Goal: Information Seeking & Learning: Learn about a topic

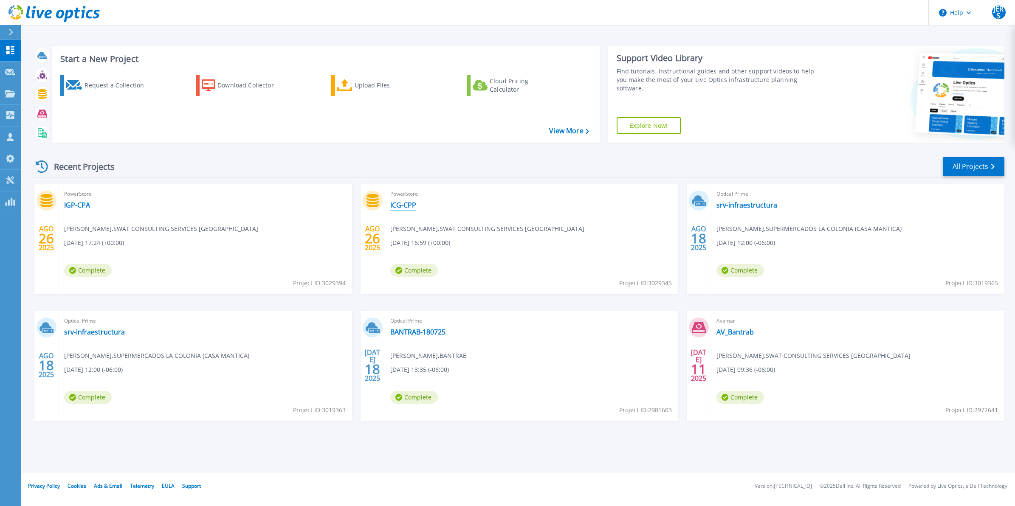
click at [408, 207] on link "ICG-CPP" at bounding box center [403, 205] width 26 height 8
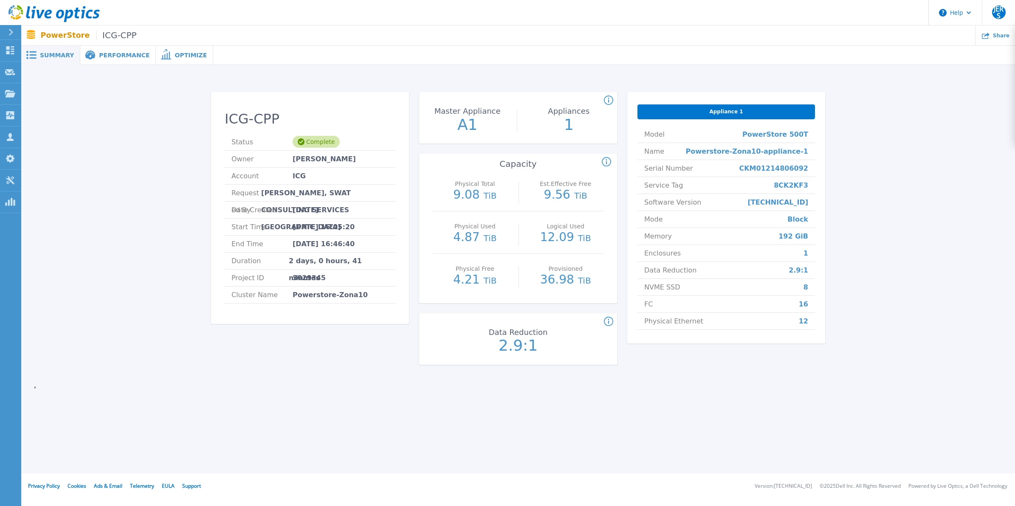
click at [104, 52] on span "Performance" at bounding box center [124, 55] width 51 height 6
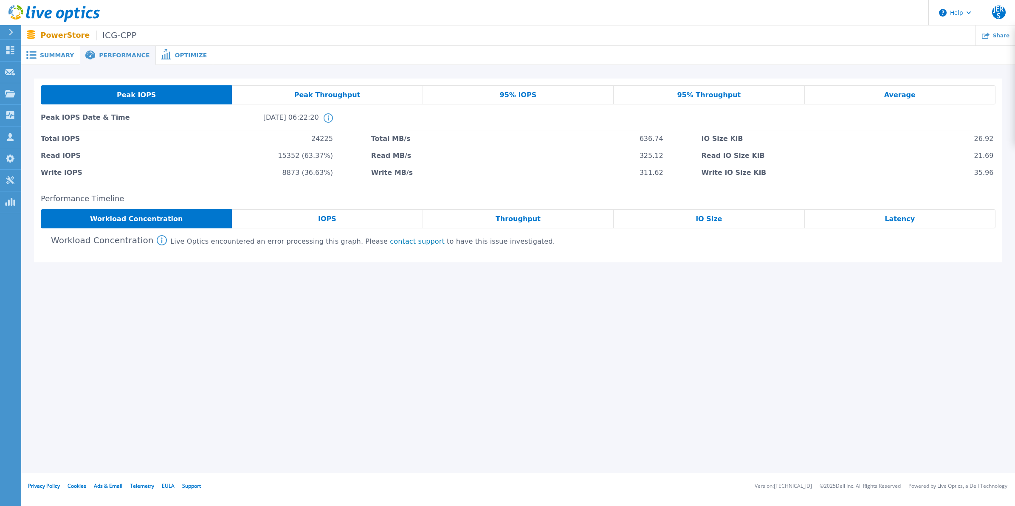
click at [166, 59] on div "Optimize" at bounding box center [184, 55] width 57 height 19
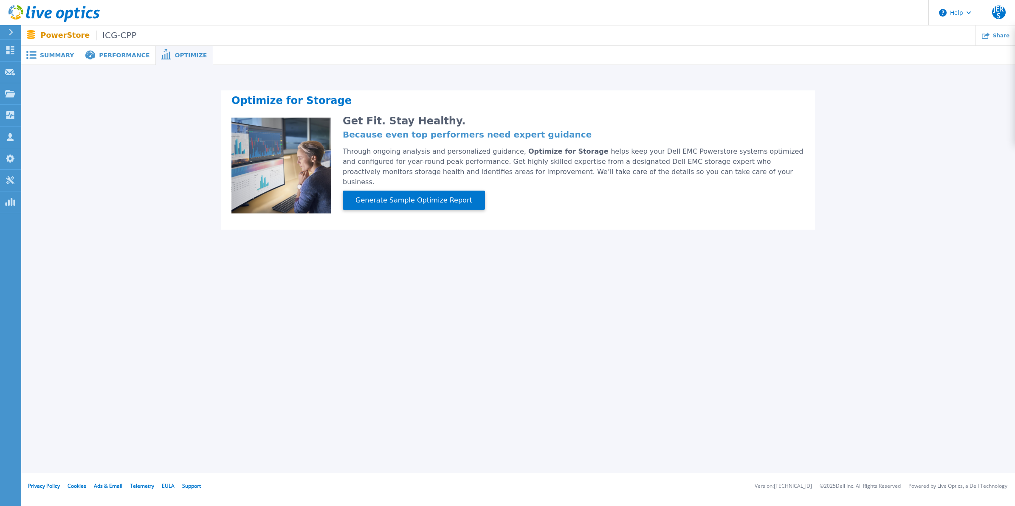
click at [64, 60] on div "Summary" at bounding box center [50, 55] width 59 height 19
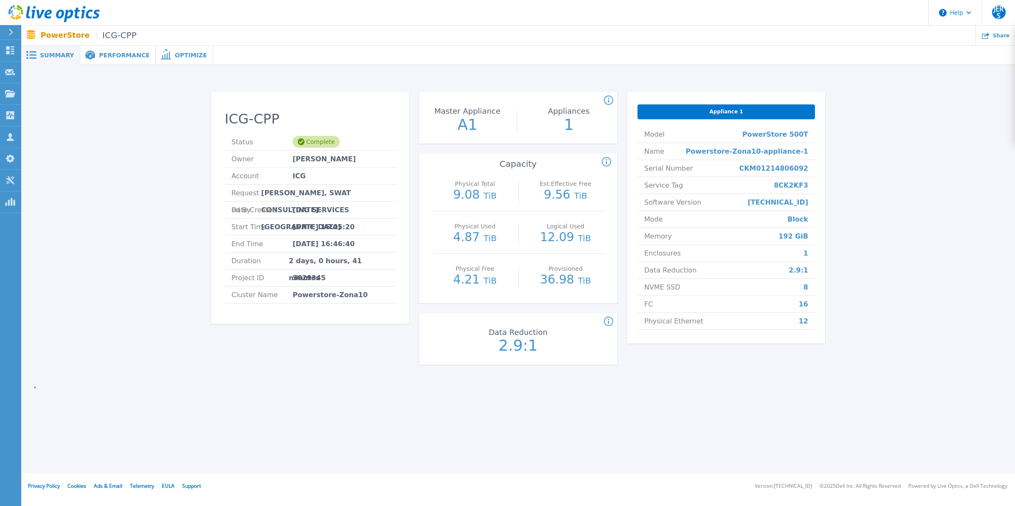
click at [111, 60] on div "Performance" at bounding box center [118, 55] width 76 height 19
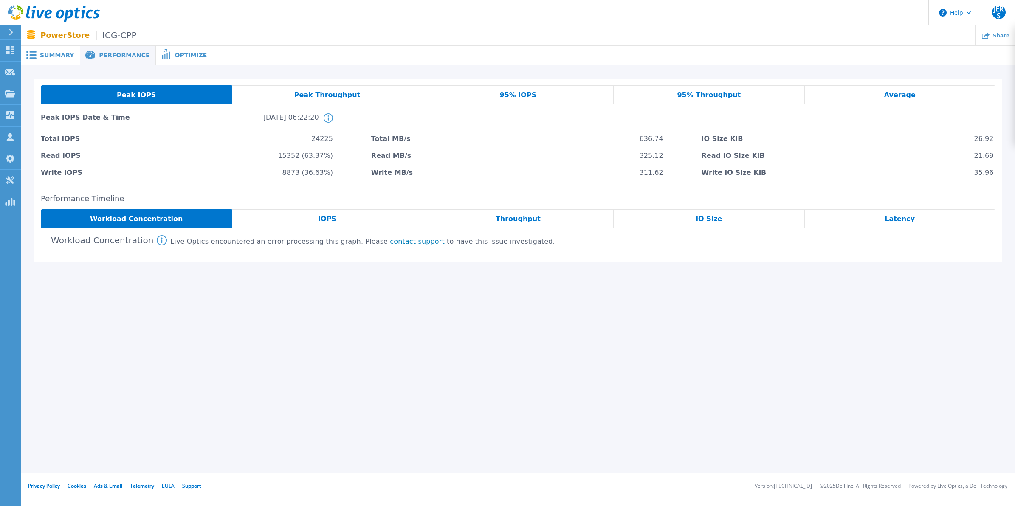
click at [299, 90] on div "Peak Throughput" at bounding box center [327, 94] width 191 height 19
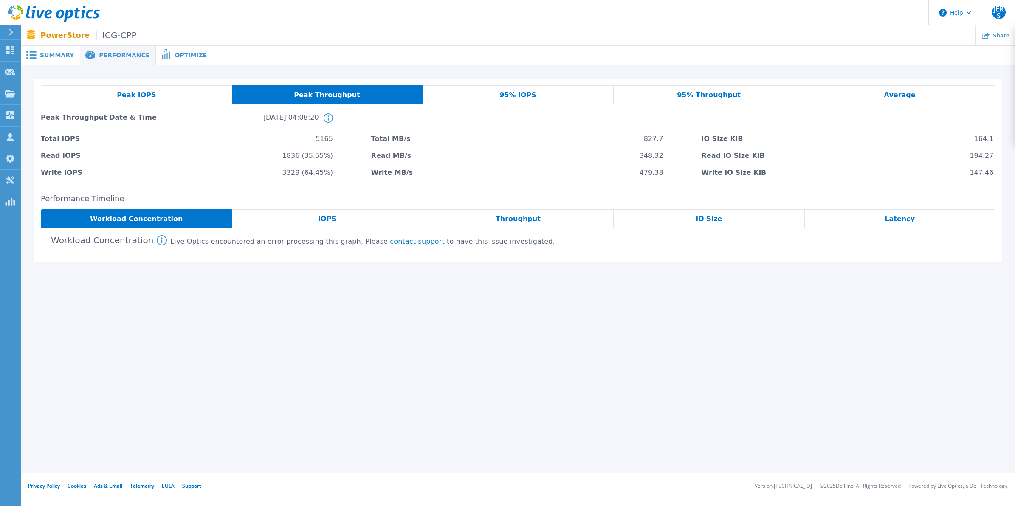
click at [541, 88] on div "95% IOPS" at bounding box center [518, 94] width 191 height 19
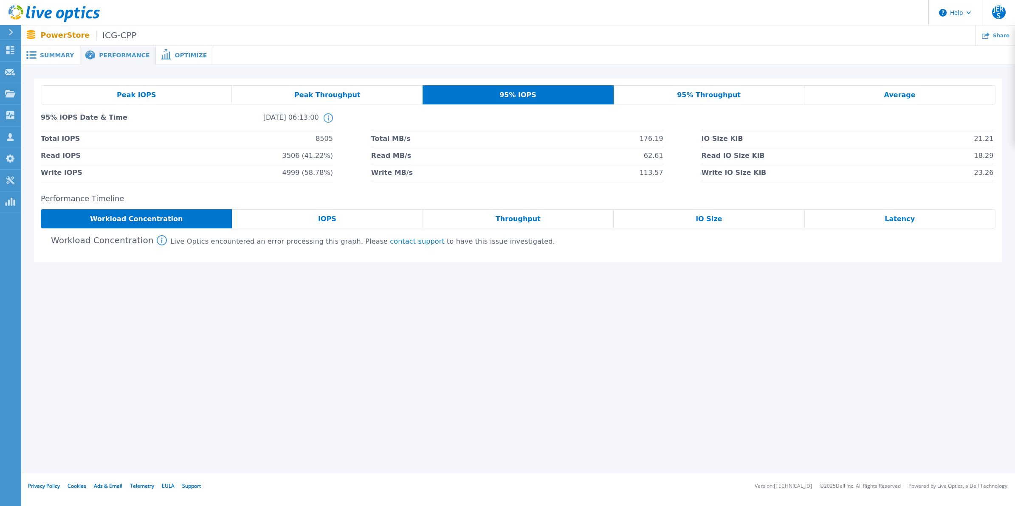
click at [701, 93] on span "95% Throughput" at bounding box center [709, 95] width 64 height 7
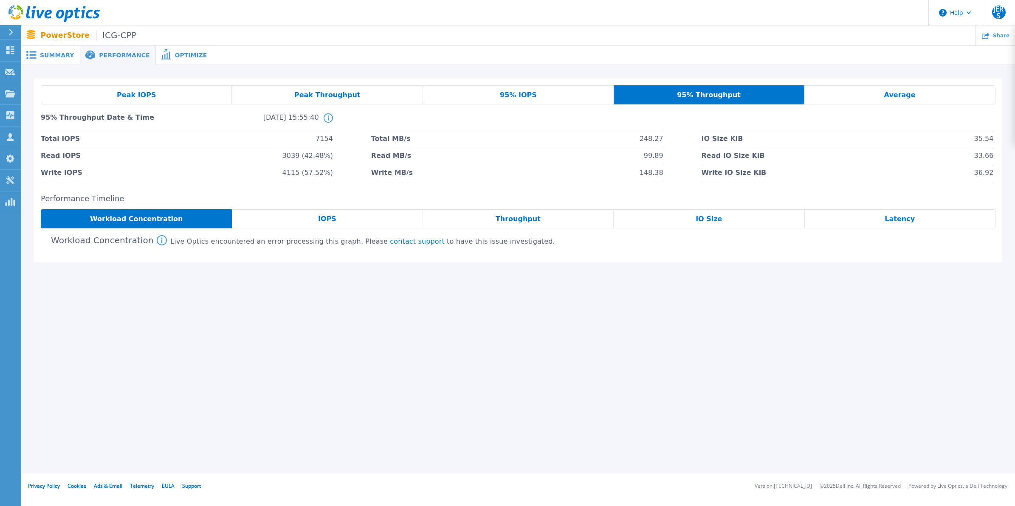
click at [892, 92] on span "Average" at bounding box center [899, 95] width 31 height 7
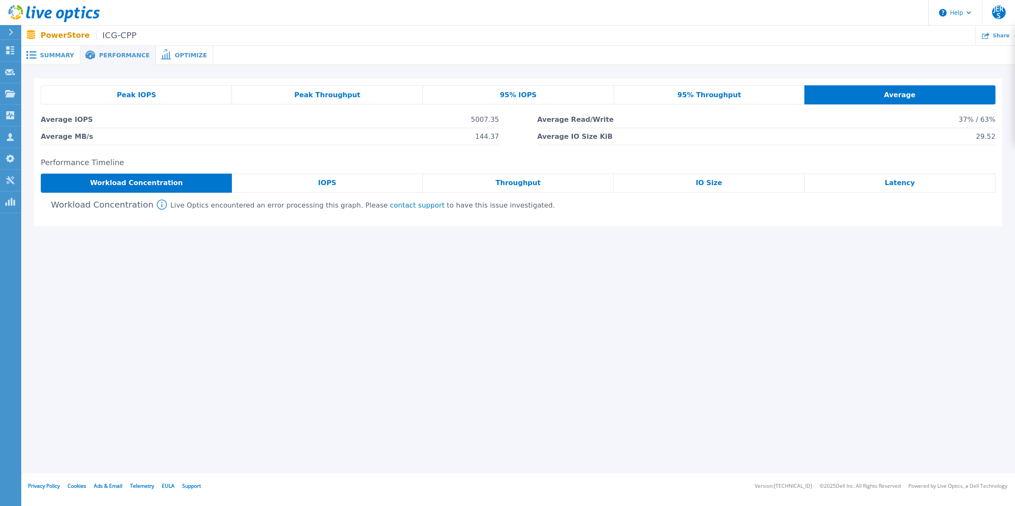
click at [135, 96] on span "Peak IOPS" at bounding box center [136, 95] width 39 height 7
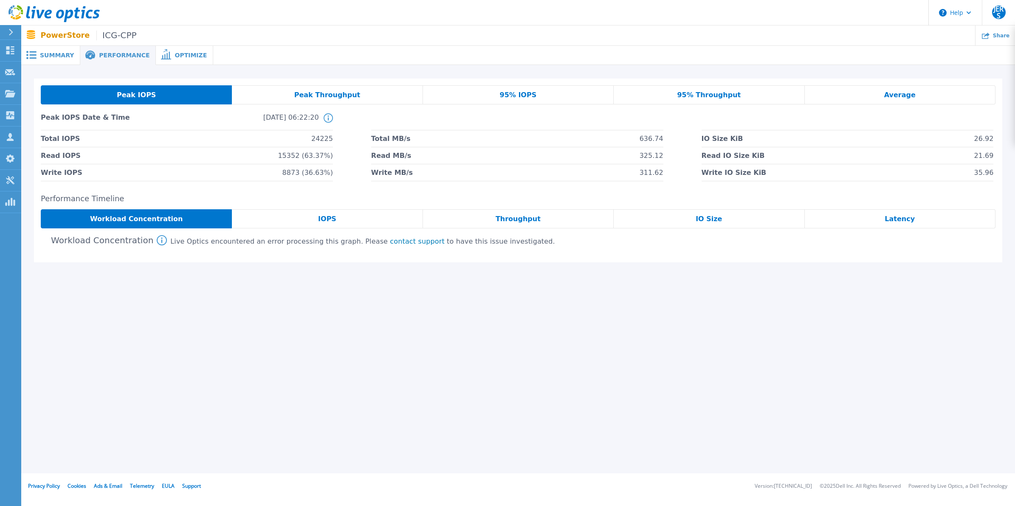
click at [181, 49] on div "Optimize" at bounding box center [184, 55] width 57 height 19
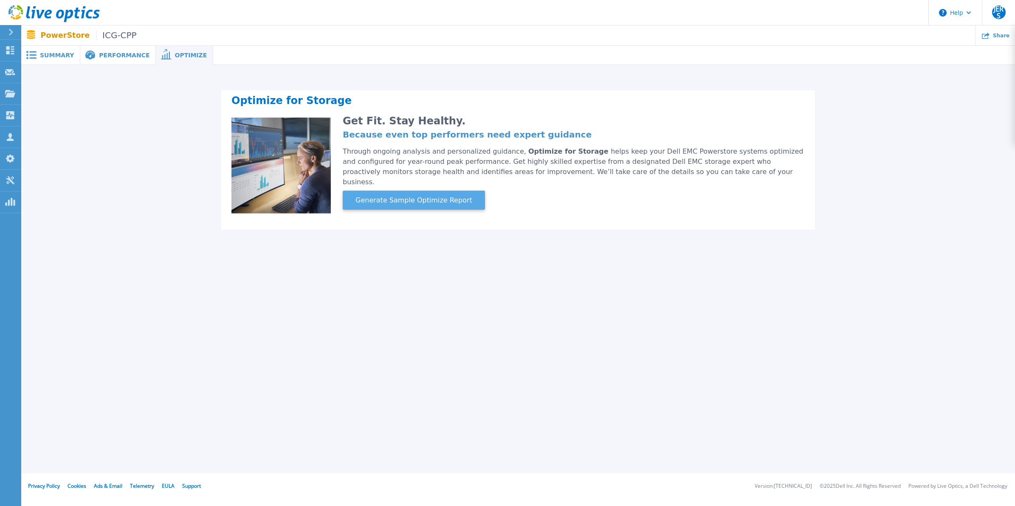
click at [418, 195] on span "Generate Sample Optimize Report" at bounding box center [414, 200] width 124 height 10
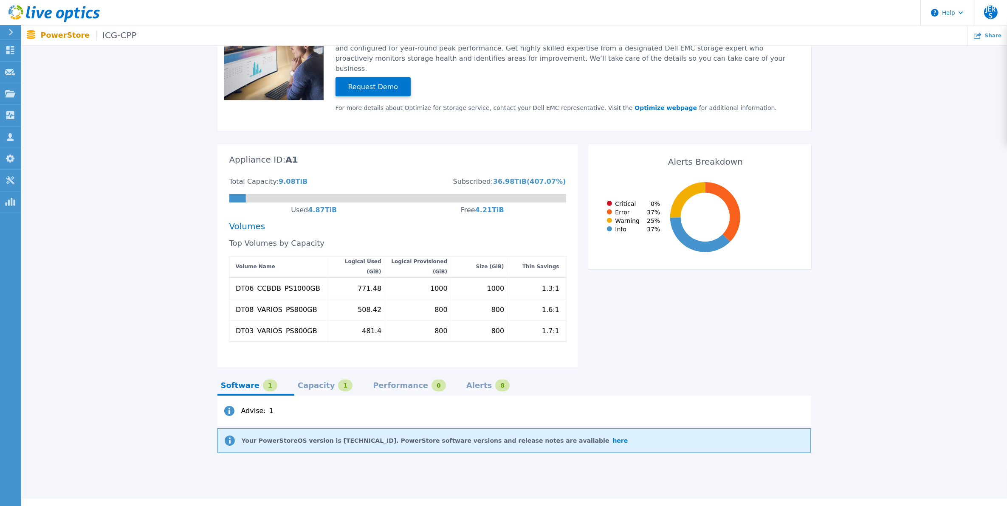
scroll to position [129, 0]
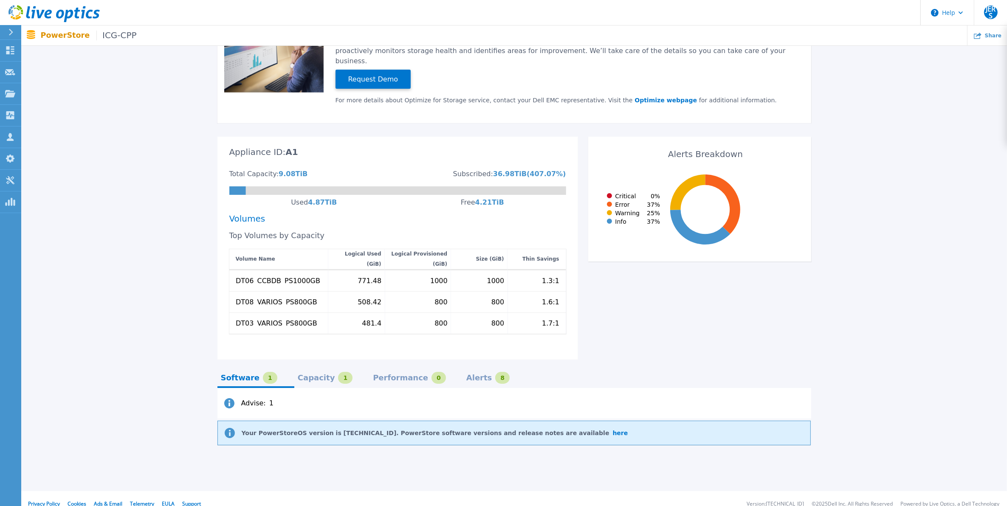
click at [316, 375] on div "Capacity" at bounding box center [316, 378] width 37 height 7
click at [389, 375] on div "Performance" at bounding box center [400, 378] width 55 height 7
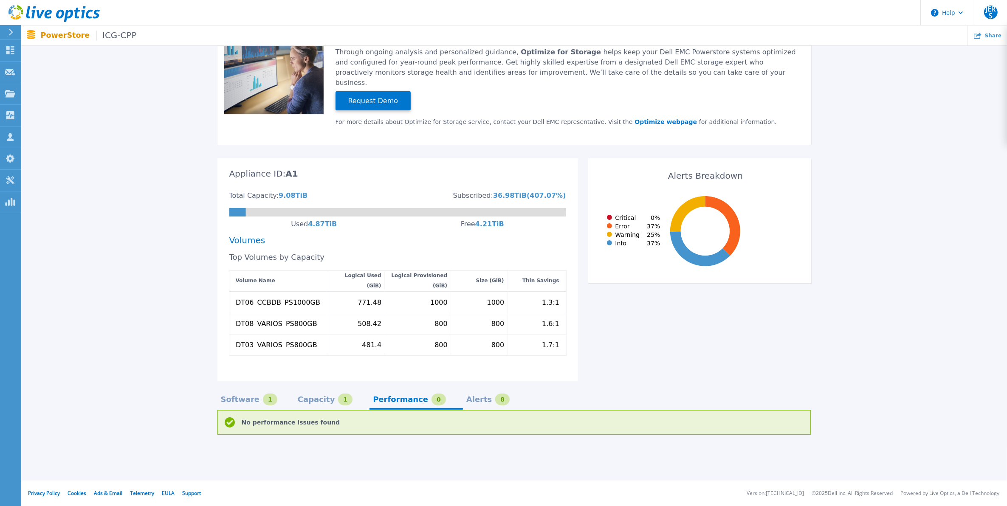
scroll to position [97, 0]
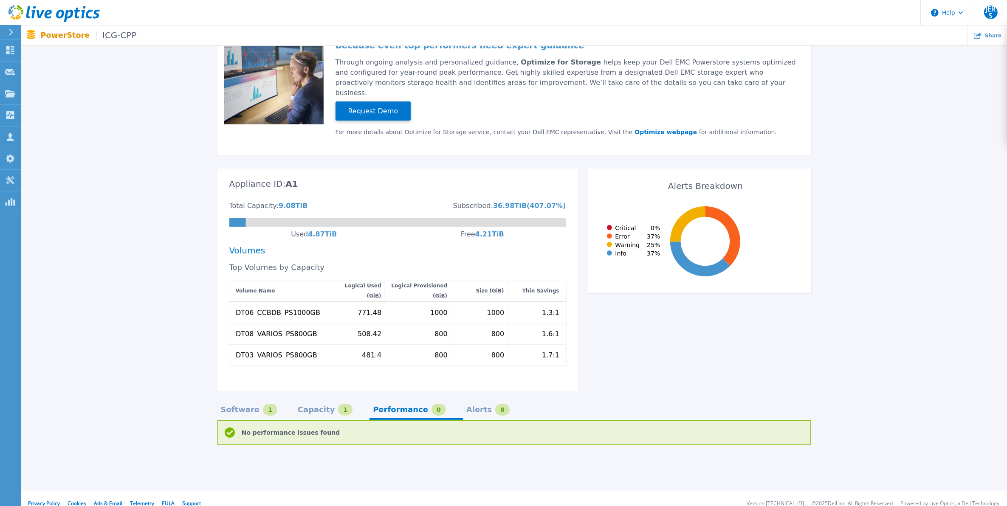
click at [495, 404] on div "8" at bounding box center [502, 410] width 14 height 12
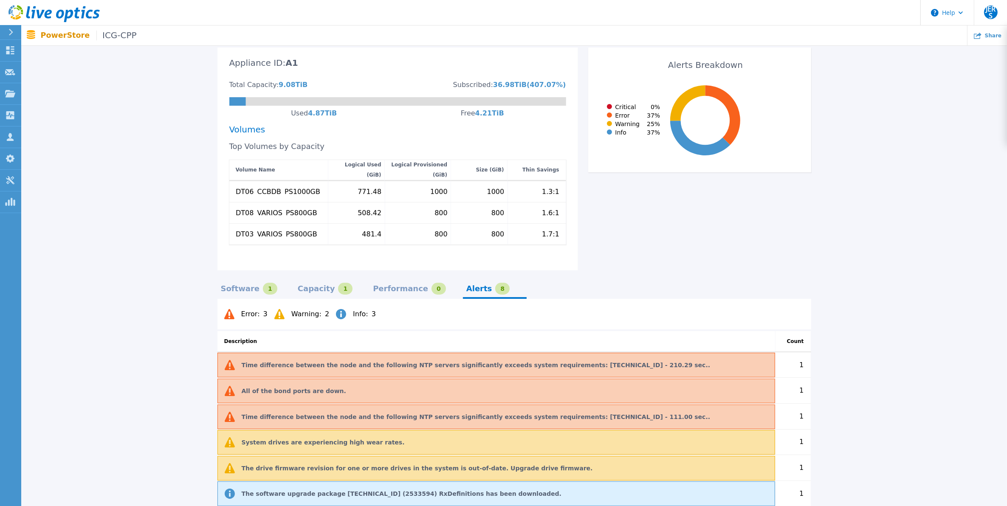
scroll to position [332, 0]
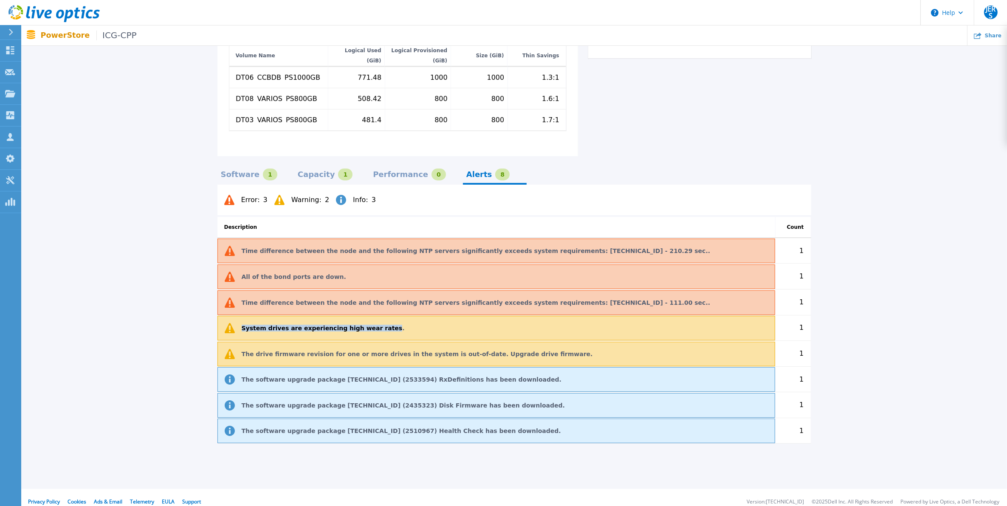
drag, startPoint x: 367, startPoint y: 317, endPoint x: 240, endPoint y: 316, distance: 127.4
click at [240, 316] on div "System drives are experiencing high wear rates." at bounding box center [496, 328] width 558 height 25
click at [285, 323] on div "System drives are experiencing high wear rates." at bounding box center [496, 328] width 558 height 25
drag, startPoint x: 281, startPoint y: 318, endPoint x: 366, endPoint y: 324, distance: 86.0
click at [366, 324] on div "System drives are experiencing high wear rates." at bounding box center [496, 328] width 558 height 25
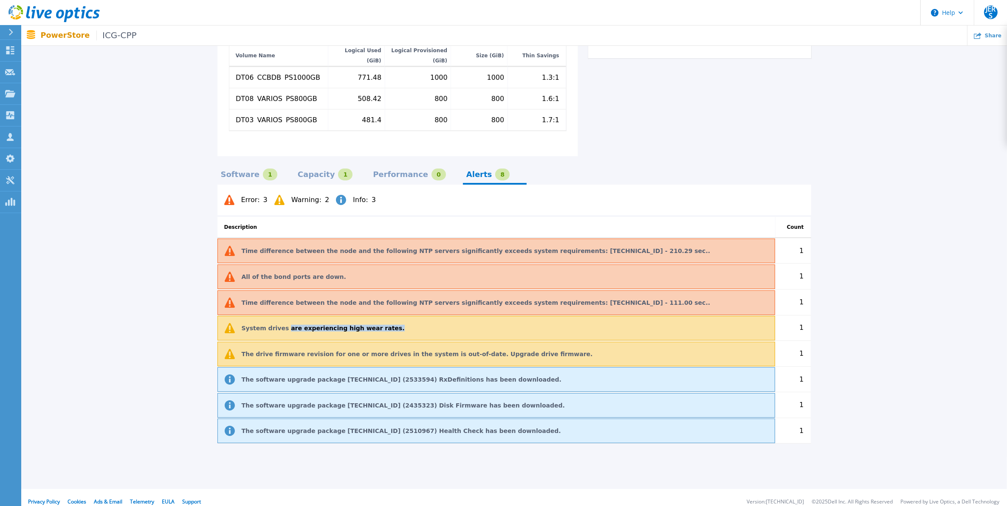
click at [674, 324] on div "System drives are experiencing high wear rates." at bounding box center [496, 328] width 558 height 25
click at [321, 341] on div "The drive firmware revision for one or more drives in the system is out-of-date…" at bounding box center [496, 353] width 558 height 25
click at [307, 348] on div "The drive firmware revision for one or more drives in the system is out-of-date…" at bounding box center [496, 354] width 558 height 25
click at [411, 428] on div "The software upgrade package 4.1.0.0 (2510967) Health Check has been downloaded." at bounding box center [496, 431] width 558 height 25
click at [257, 428] on p "The software upgrade package 4.1.0.0 (2510967) Health Check has been downloaded." at bounding box center [401, 431] width 319 height 7
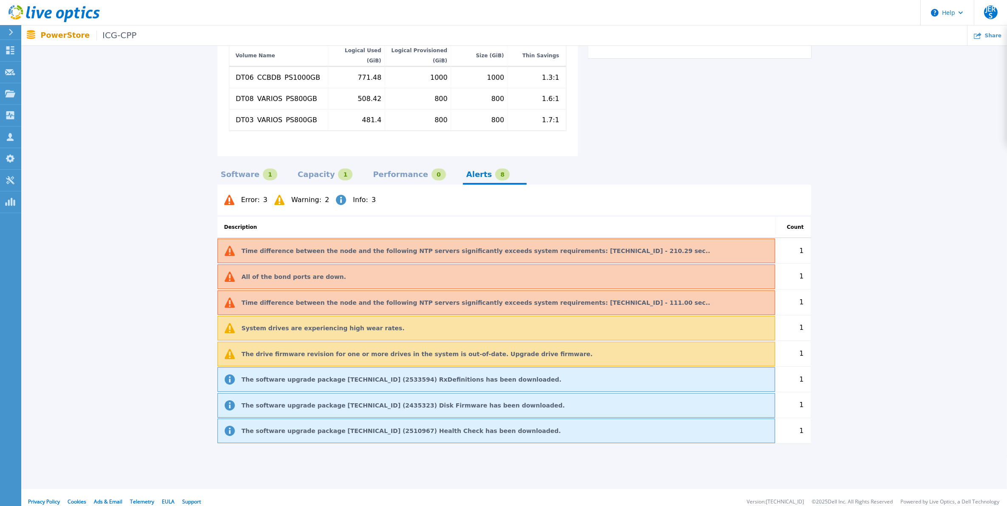
click at [218, 423] on div "The software upgrade package 4.1.0.0 (2510967) Health Check has been downloaded." at bounding box center [496, 431] width 558 height 25
click at [800, 421] on div "1" at bounding box center [793, 430] width 36 height 25
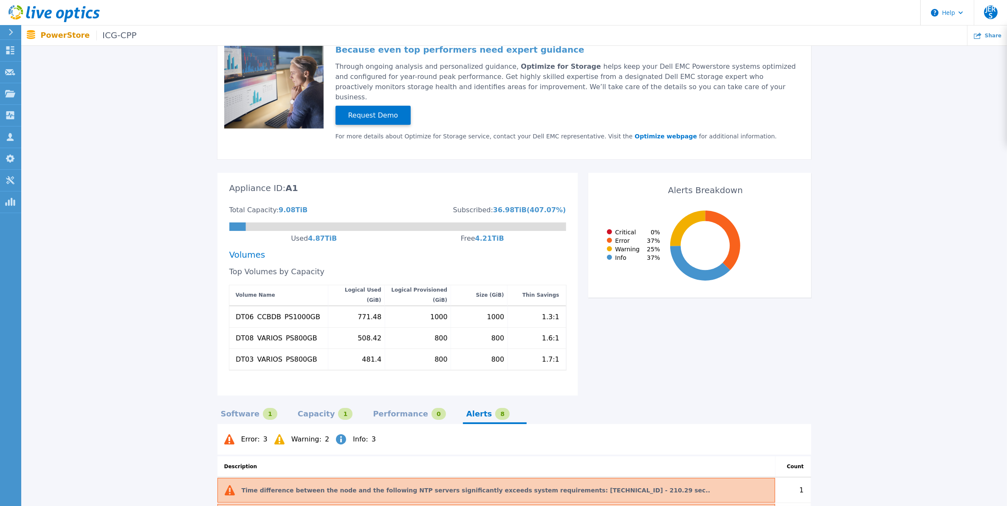
scroll to position [14, 0]
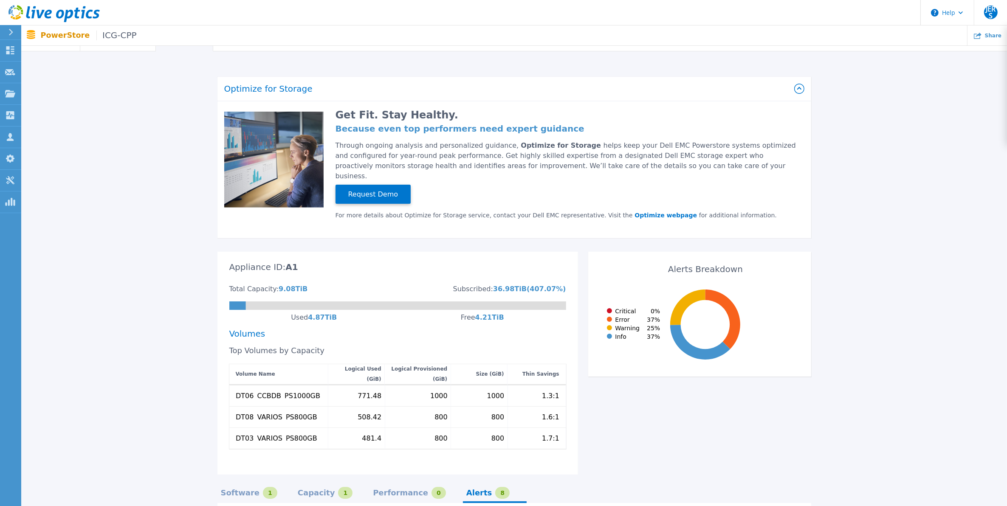
click at [727, 316] on icon at bounding box center [705, 325] width 70 height 70
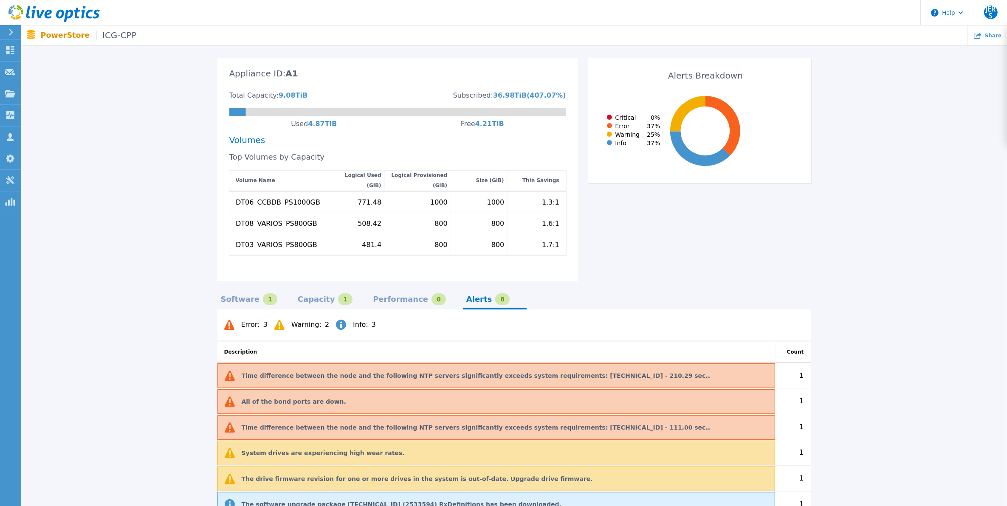
scroll to position [226, 0]
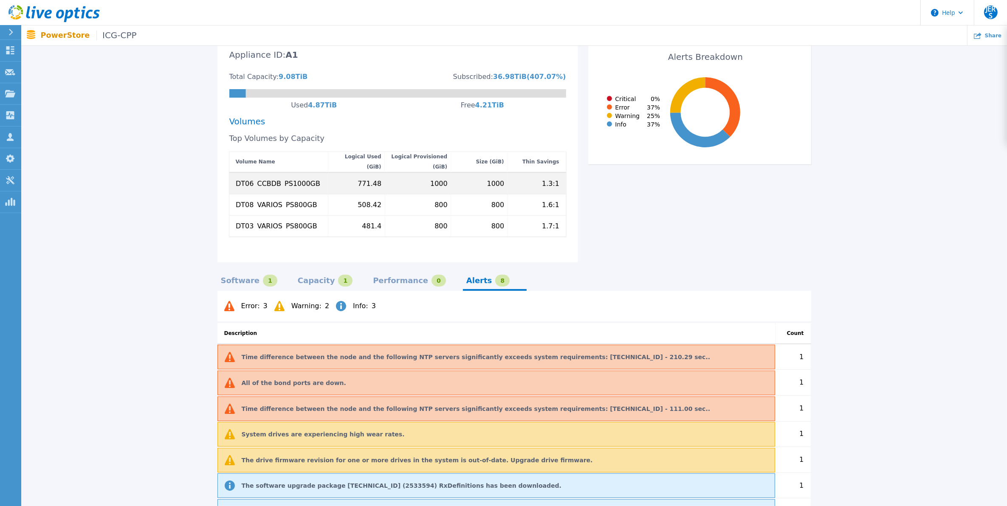
click at [315, 178] on div "DT06_CCBDB_PS1000GB" at bounding box center [278, 183] width 99 height 21
click at [316, 194] on div "DT08_VARIOS_PS800GB" at bounding box center [278, 204] width 99 height 21
click at [357, 197] on div "508.42" at bounding box center [356, 204] width 56 height 21
click at [370, 221] on div "481.4" at bounding box center [356, 226] width 56 height 21
click at [449, 194] on div "800" at bounding box center [418, 204] width 66 height 21
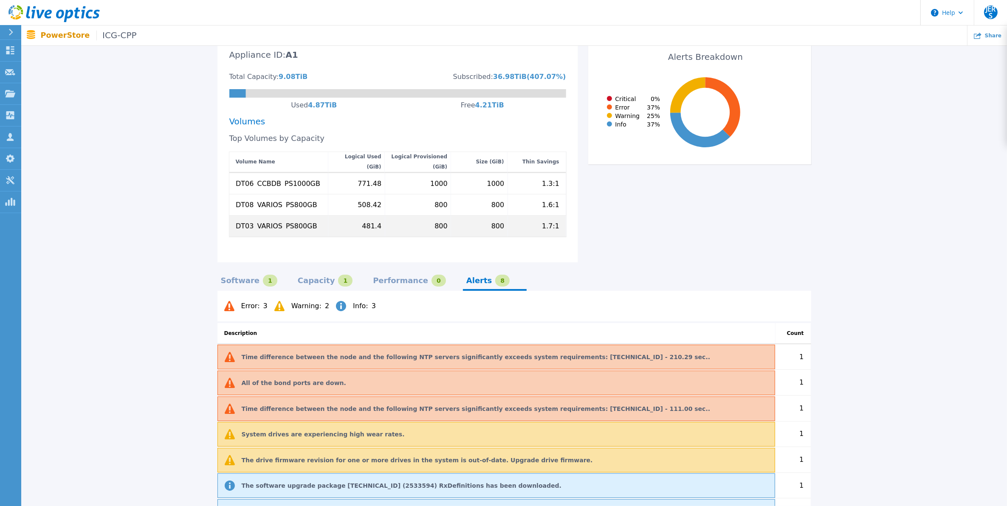
click at [431, 216] on div "800" at bounding box center [418, 226] width 66 height 21
click at [531, 194] on div "1.6:1" at bounding box center [536, 204] width 58 height 21
click at [549, 180] on div "1.3:1" at bounding box center [549, 183] width 17 height 7
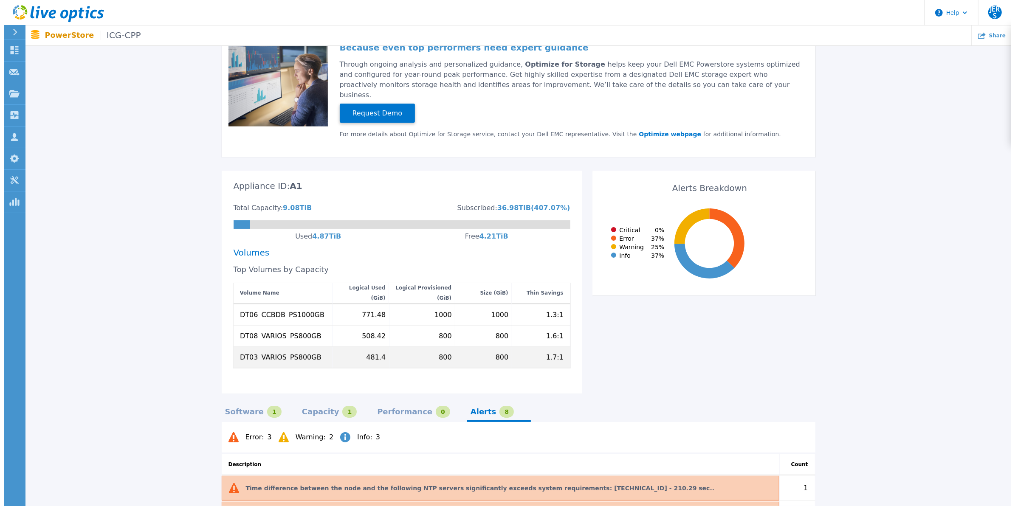
scroll to position [0, 0]
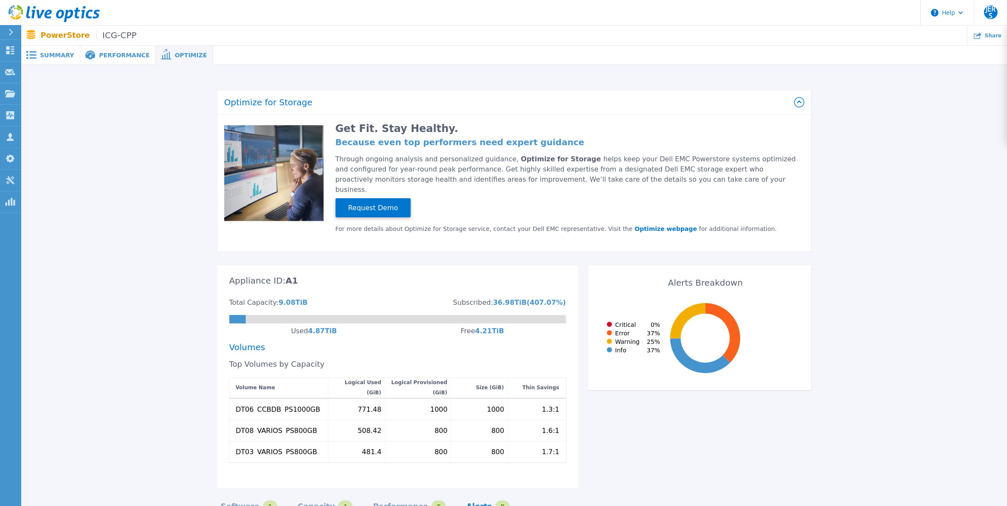
click at [121, 59] on div "Performance" at bounding box center [118, 55] width 76 height 19
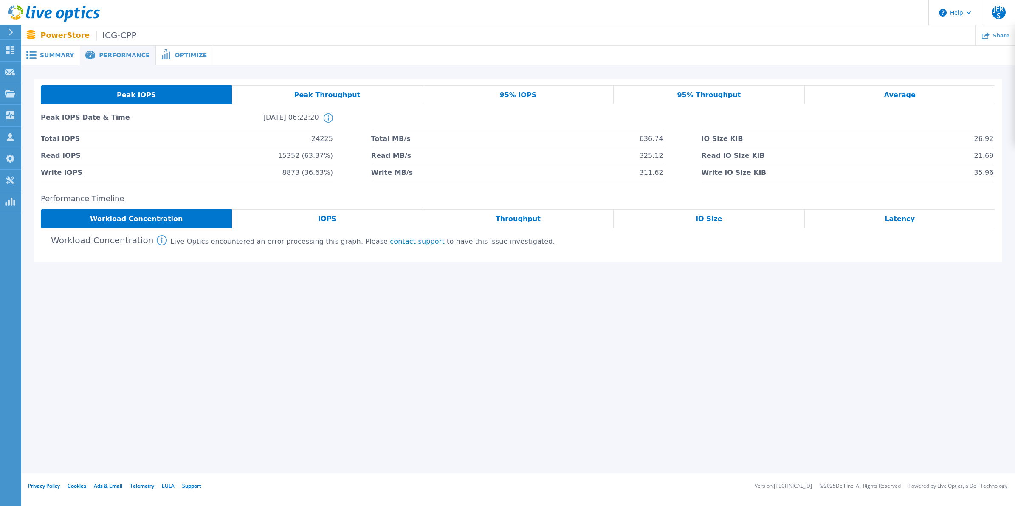
click at [58, 57] on span "Summary" at bounding box center [57, 55] width 34 height 6
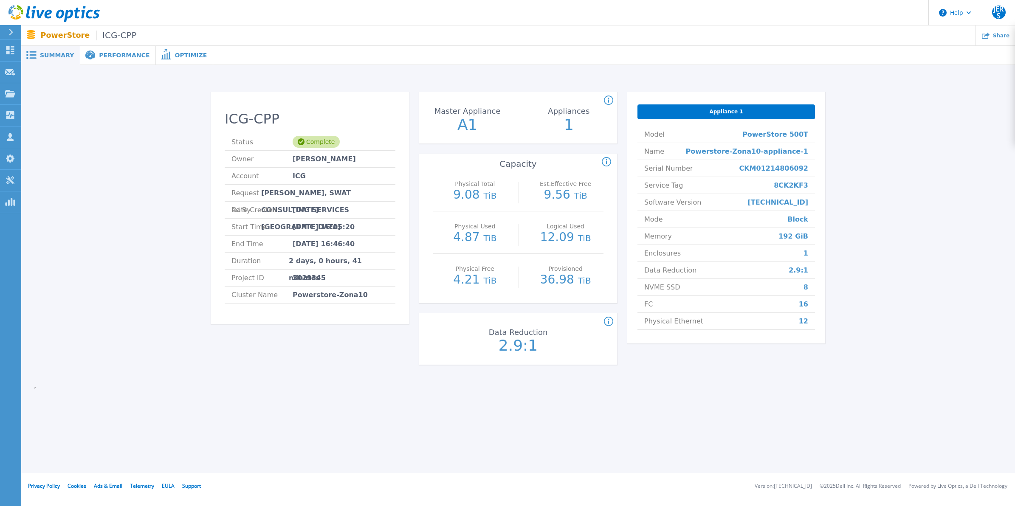
click at [268, 406] on div "Summary Performance Optimize ICG-CPP Status Complete Owner Julio Emmanuel Rodri…" at bounding box center [518, 236] width 994 height 473
drag, startPoint x: 547, startPoint y: 239, endPoint x: 618, endPoint y: 238, distance: 70.9
click at [618, 238] on div "ICG-CPP Status Complete Owner Julio Emmanuel Rodriguez Selva Account ICG Reques…" at bounding box center [518, 233] width 614 height 283
click at [871, 282] on div "ICG-CPP Status Complete Owner Julio Emmanuel Rodriguez Selva Account ICG Reques…" at bounding box center [518, 230] width 968 height 303
drag, startPoint x: 560, startPoint y: 240, endPoint x: 570, endPoint y: 240, distance: 10.2
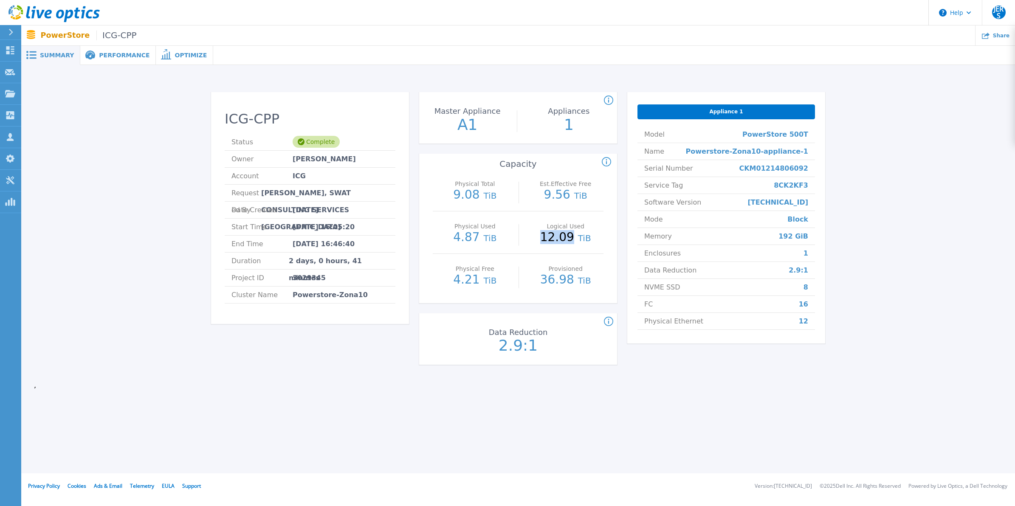
click at [570, 240] on p "12.09 TiB" at bounding box center [565, 237] width 76 height 13
click at [93, 58] on span at bounding box center [89, 56] width 19 height 10
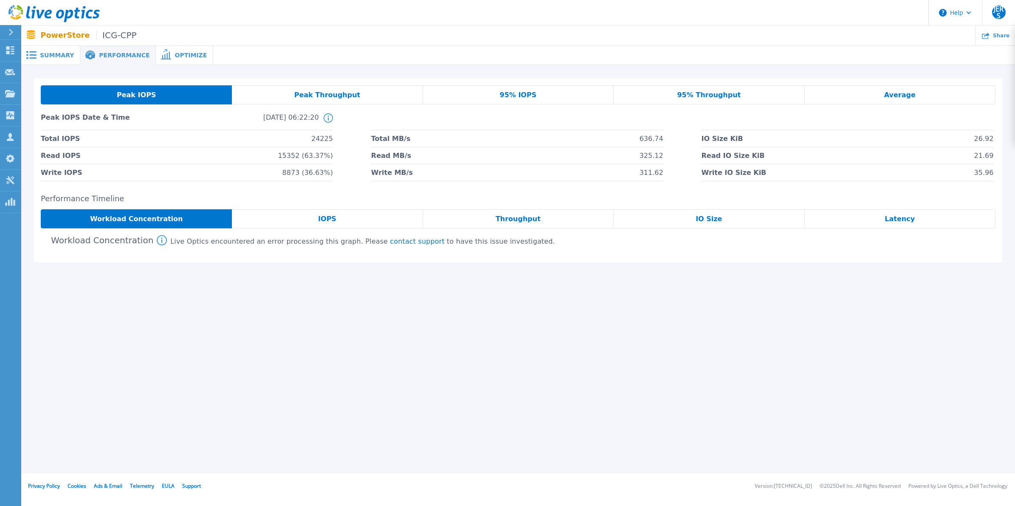
click at [324, 141] on span "24225" at bounding box center [322, 138] width 22 height 17
copy span "24225"
drag, startPoint x: 325, startPoint y: 158, endPoint x: 310, endPoint y: 158, distance: 14.4
click at [310, 158] on span "15352 (63.37%)" at bounding box center [305, 155] width 55 height 17
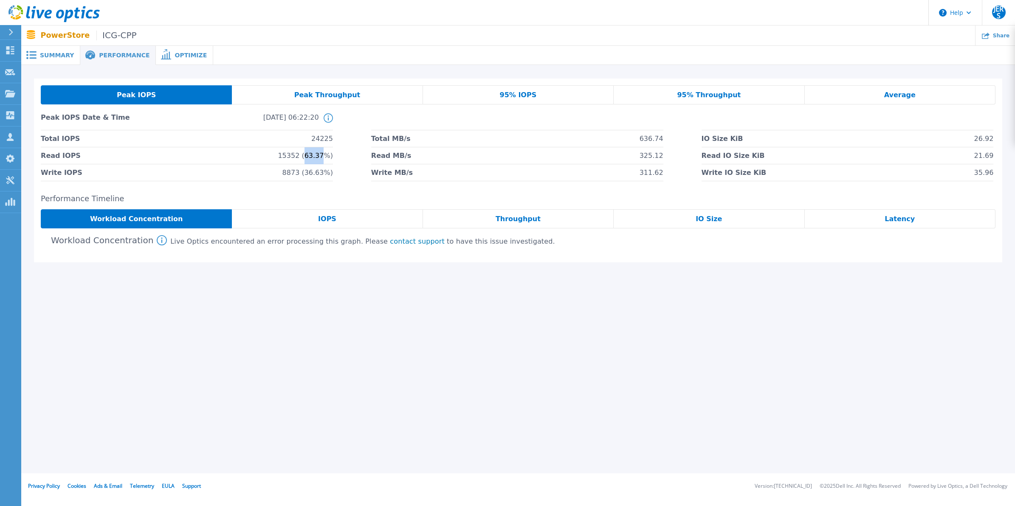
drag, startPoint x: 310, startPoint y: 158, endPoint x: 315, endPoint y: 155, distance: 5.1
copy span "63.37"
drag, startPoint x: 325, startPoint y: 172, endPoint x: 309, endPoint y: 175, distance: 15.9
click at [309, 175] on span "8873 (36.63%)" at bounding box center [307, 172] width 51 height 17
copy span "36.63"
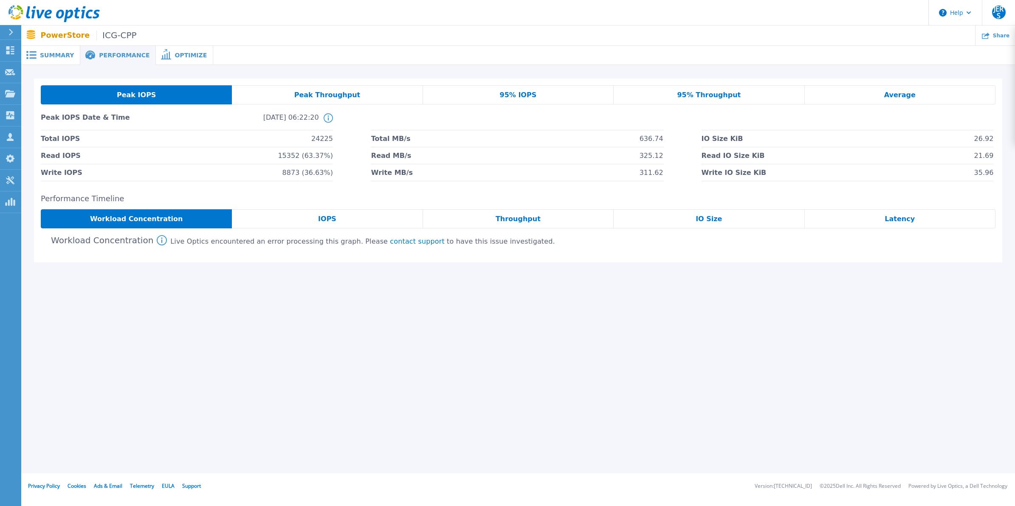
click at [62, 56] on span "Summary" at bounding box center [57, 55] width 34 height 6
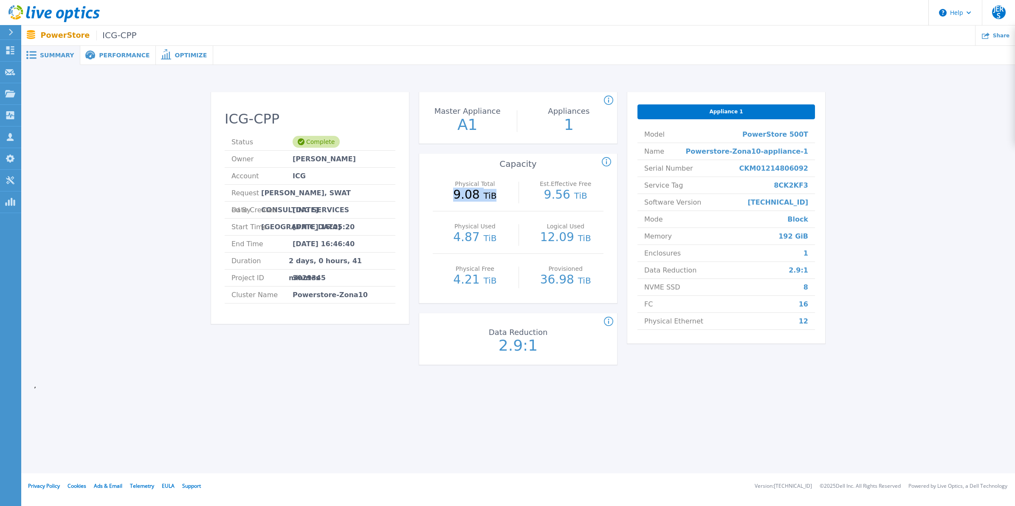
drag, startPoint x: 457, startPoint y: 199, endPoint x: 504, endPoint y: 199, distance: 47.6
click at [504, 199] on p "9.08 TiB" at bounding box center [475, 195] width 76 height 13
click at [116, 62] on div "Performance" at bounding box center [118, 55] width 76 height 19
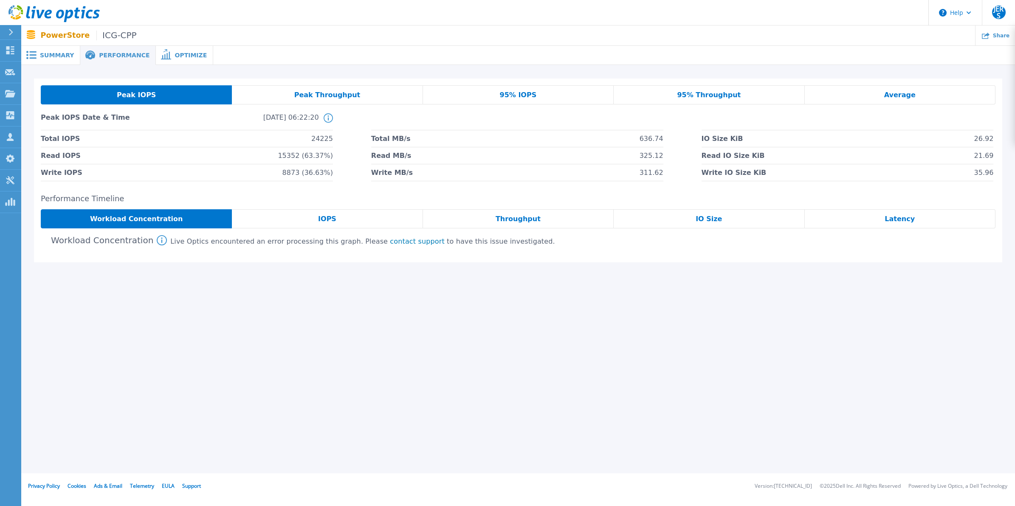
click at [59, 61] on div "Summary" at bounding box center [50, 55] width 59 height 19
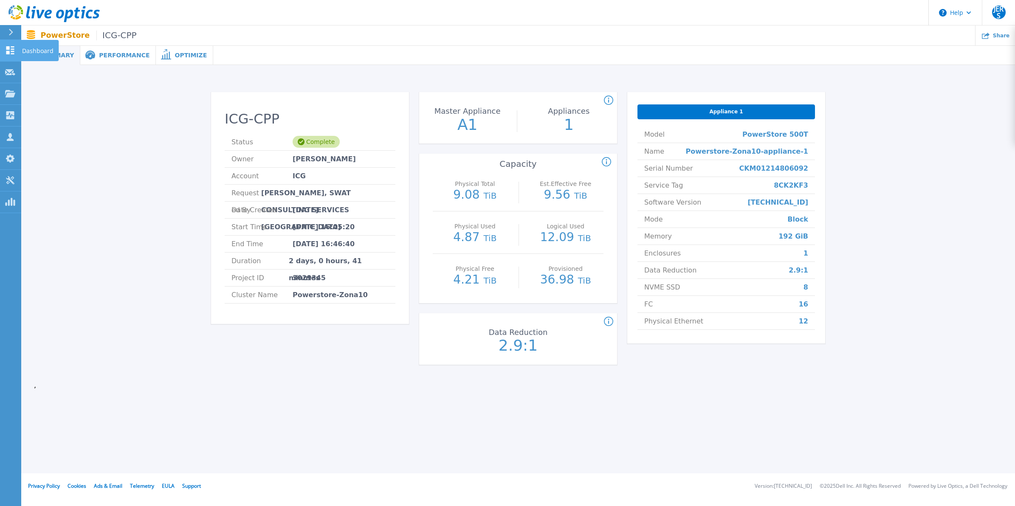
click at [14, 45] on link "Dashboard Dashboard" at bounding box center [10, 51] width 21 height 22
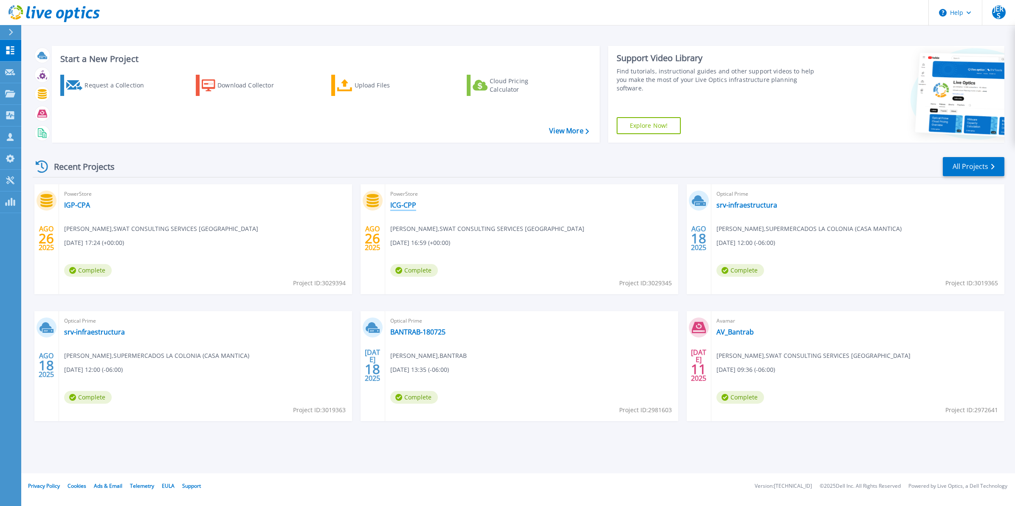
click at [408, 207] on link "ICG-CPP" at bounding box center [403, 205] width 26 height 8
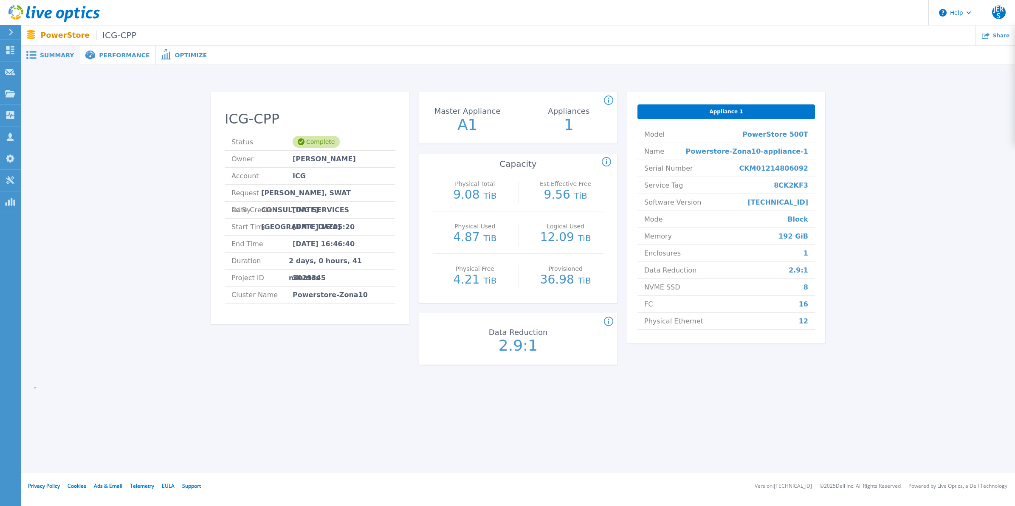
click at [111, 50] on div "Performance" at bounding box center [118, 55] width 76 height 19
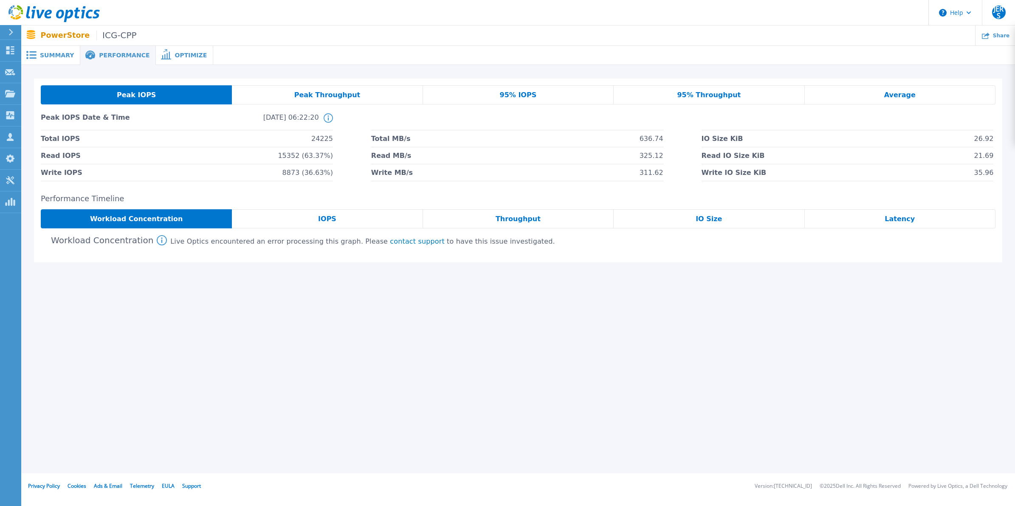
click at [347, 220] on div "IOPS" at bounding box center [327, 218] width 191 height 19
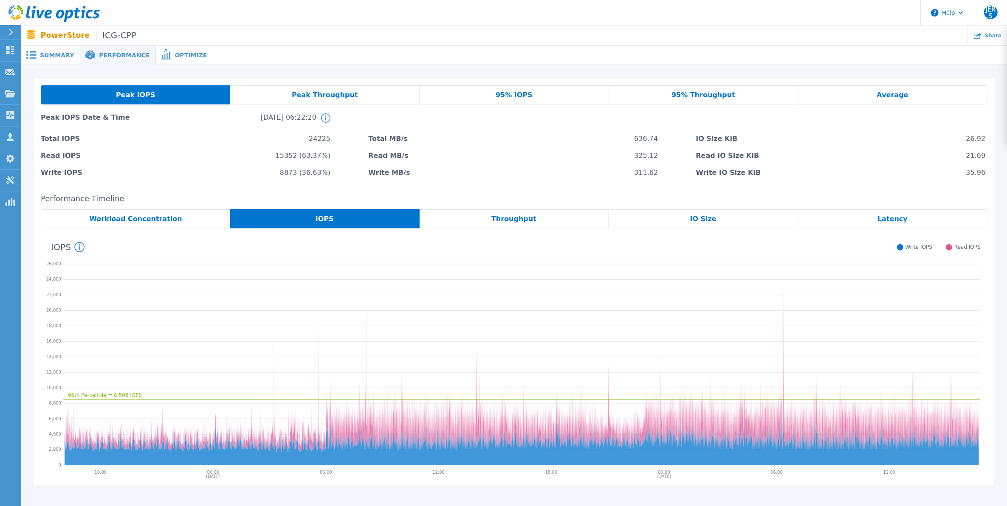
click at [544, 215] on div "Throughput" at bounding box center [514, 218] width 189 height 19
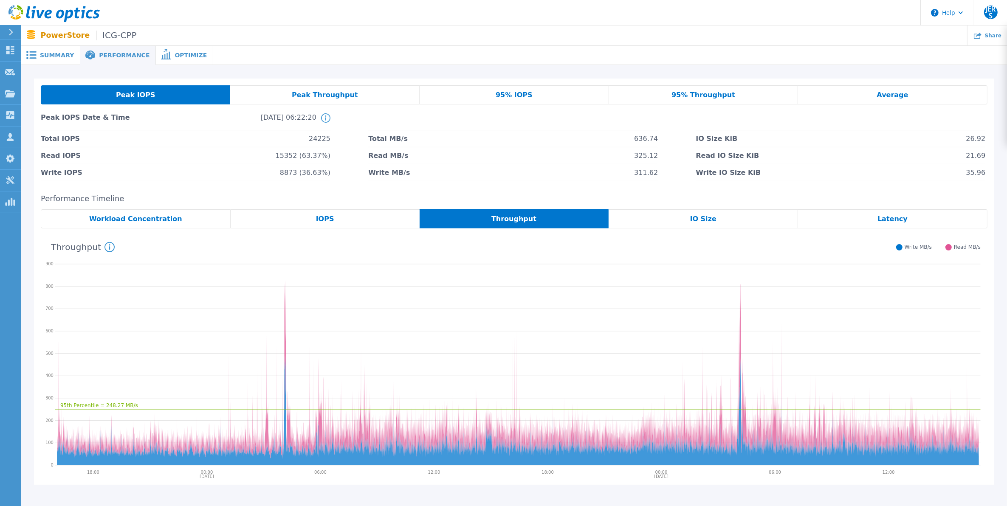
click at [732, 228] on div "95th Percentile = 248.27 MB/s 08/25/2025 08/26/2025 18:00 00:00 06:00 12:00 18:…" at bounding box center [514, 353] width 947 height 250
click at [739, 224] on div "IO Size" at bounding box center [703, 218] width 189 height 19
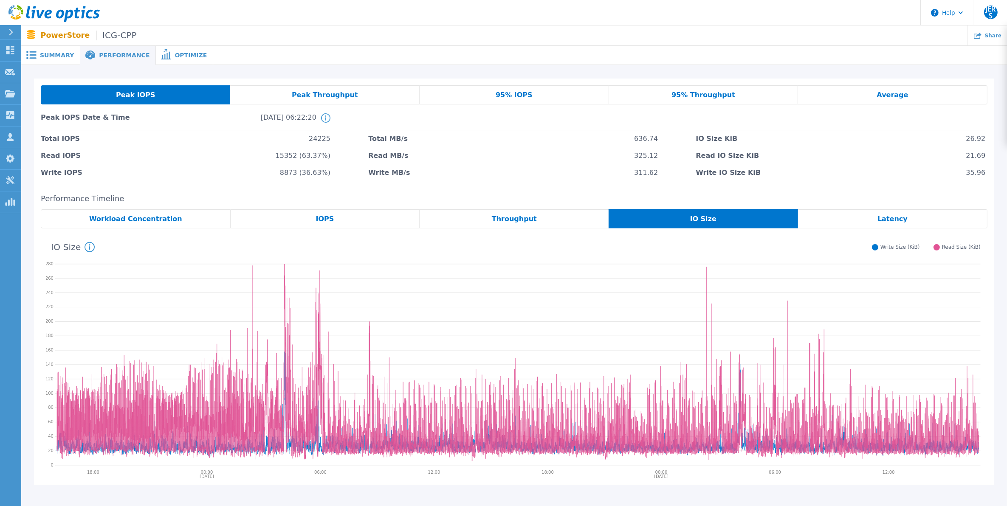
click at [882, 225] on div "Latency" at bounding box center [892, 218] width 189 height 19
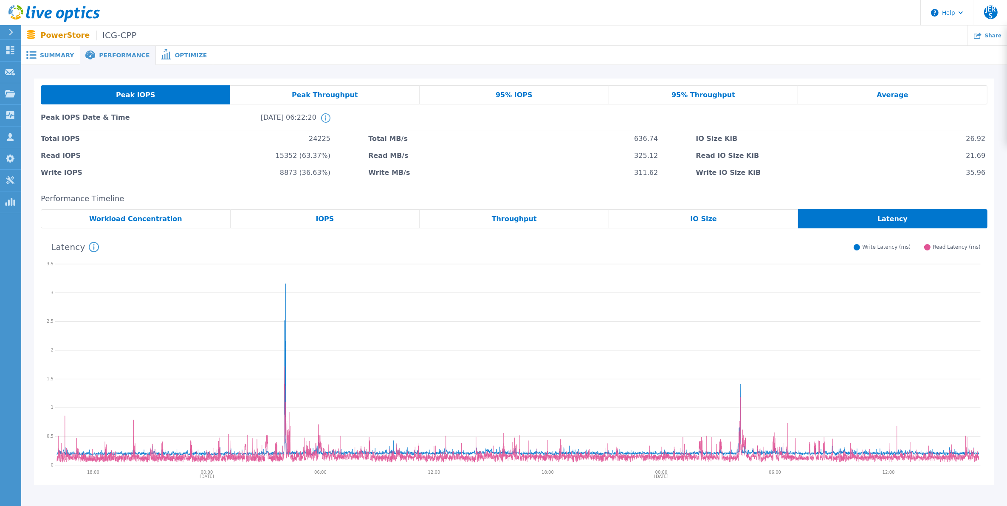
click at [207, 225] on div "Workload Concentration" at bounding box center [136, 218] width 190 height 19
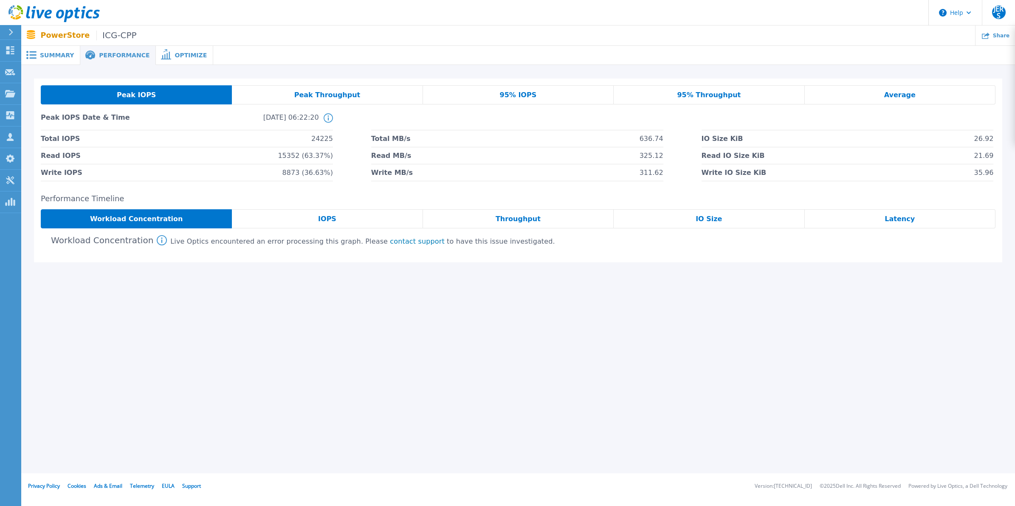
click at [298, 220] on div "IOPS" at bounding box center [327, 218] width 191 height 19
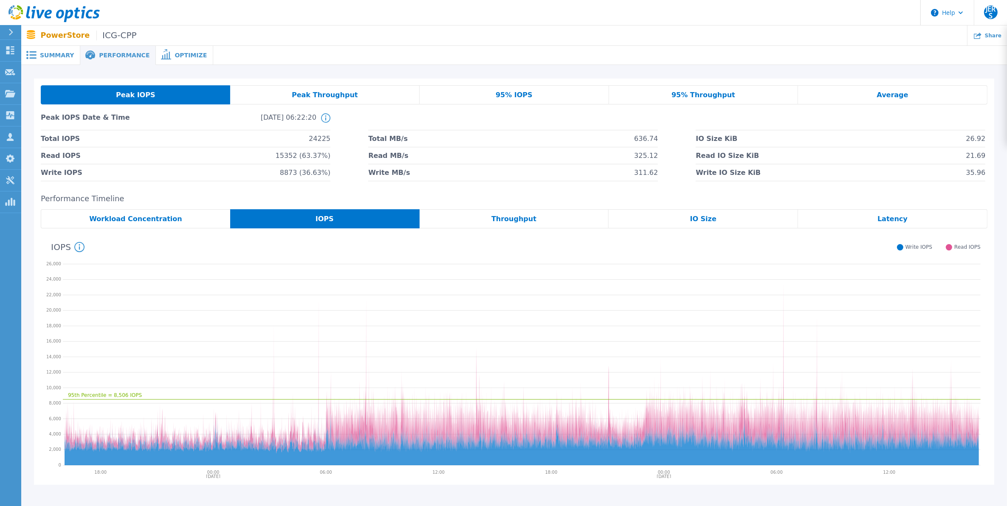
click at [172, 215] on div "Workload Concentration" at bounding box center [135, 218] width 189 height 19
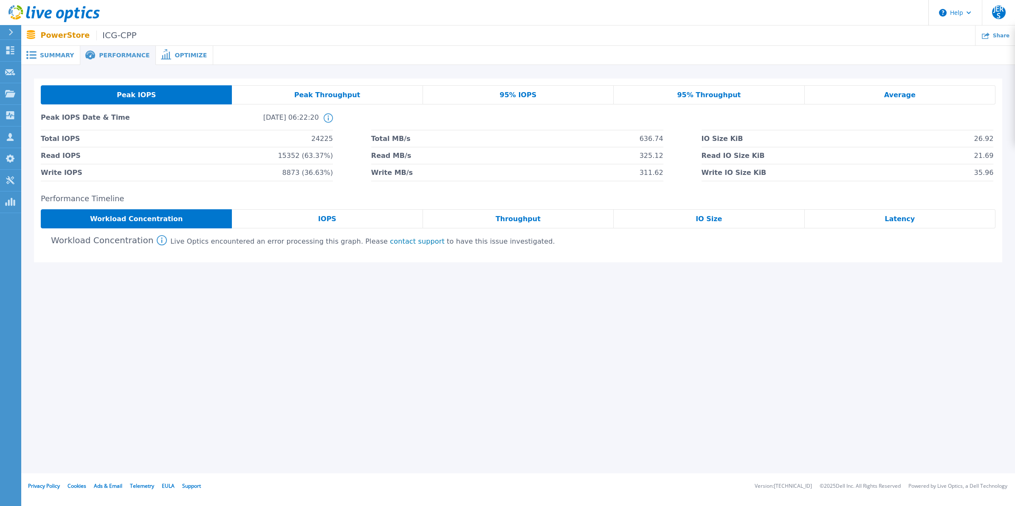
click at [157, 240] on icon at bounding box center [162, 240] width 10 height 10
click at [356, 252] on div "Performance Timeline Workload Concentration IOPS Throughput IO Size Latency Wor…" at bounding box center [518, 228] width 968 height 68
click at [502, 254] on div "Performance Timeline Workload Concentration IOPS Throughput IO Size Latency Wor…" at bounding box center [518, 228] width 968 height 68
click at [393, 204] on div "Performance Timeline Workload Concentration IOPS Throughput IO Size Latency Wor…" at bounding box center [518, 228] width 968 height 68
click at [219, 196] on span "This graph shows the relationship of volume performance over allocated capacity…" at bounding box center [161, 208] width 149 height 43
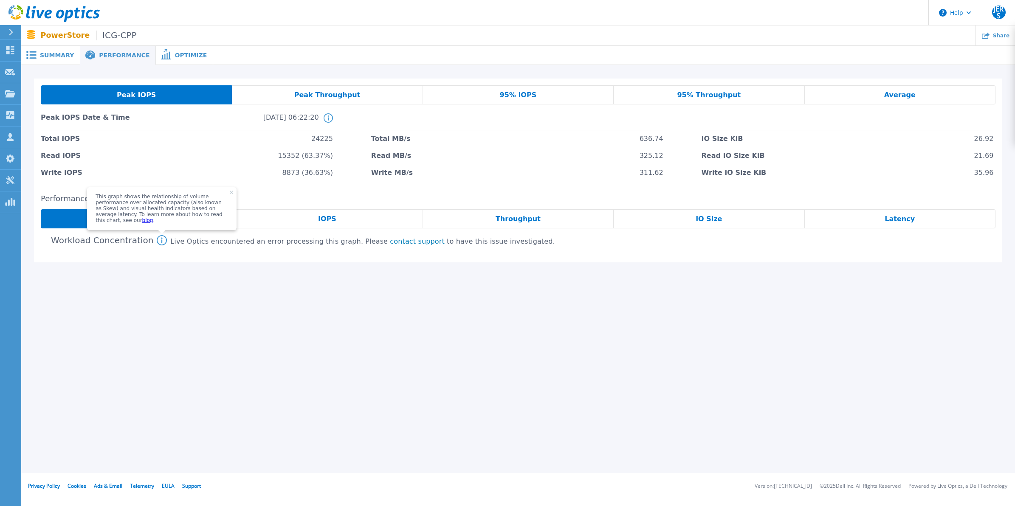
click at [230, 194] on rect at bounding box center [232, 193] width 4 height 4
click at [66, 62] on div "Summary" at bounding box center [50, 55] width 59 height 19
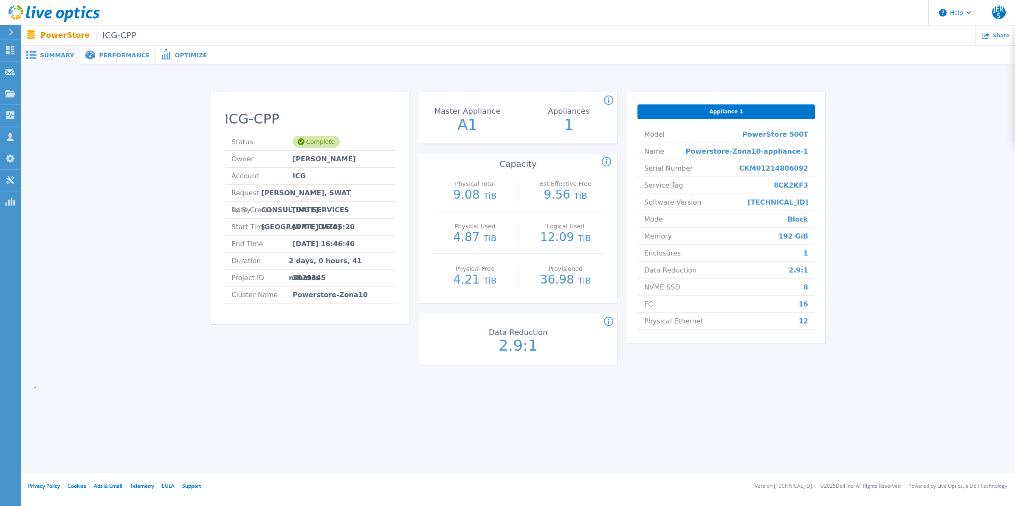
click at [175, 52] on span "Optimize" at bounding box center [191, 55] width 32 height 6
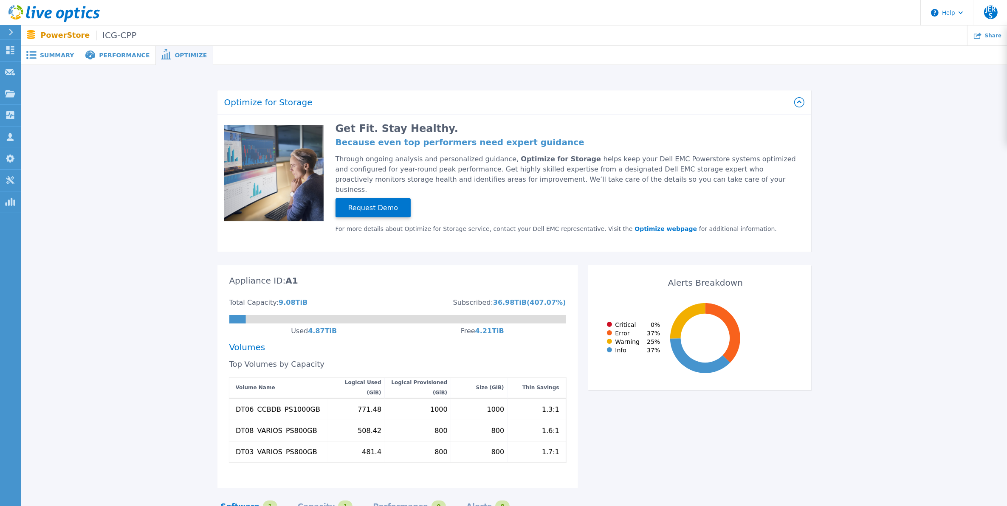
click at [56, 59] on div "Summary" at bounding box center [50, 55] width 59 height 19
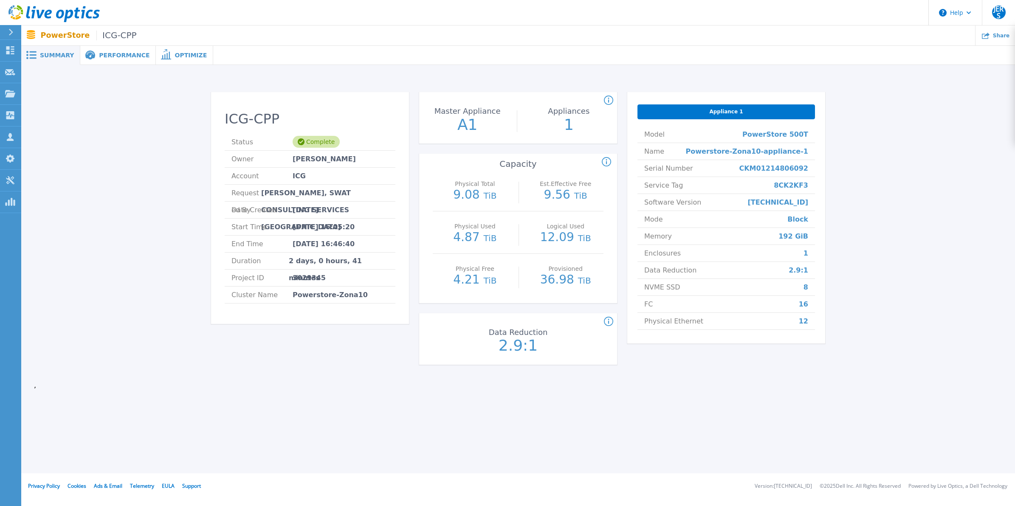
click at [109, 59] on div "Performance" at bounding box center [118, 55] width 76 height 19
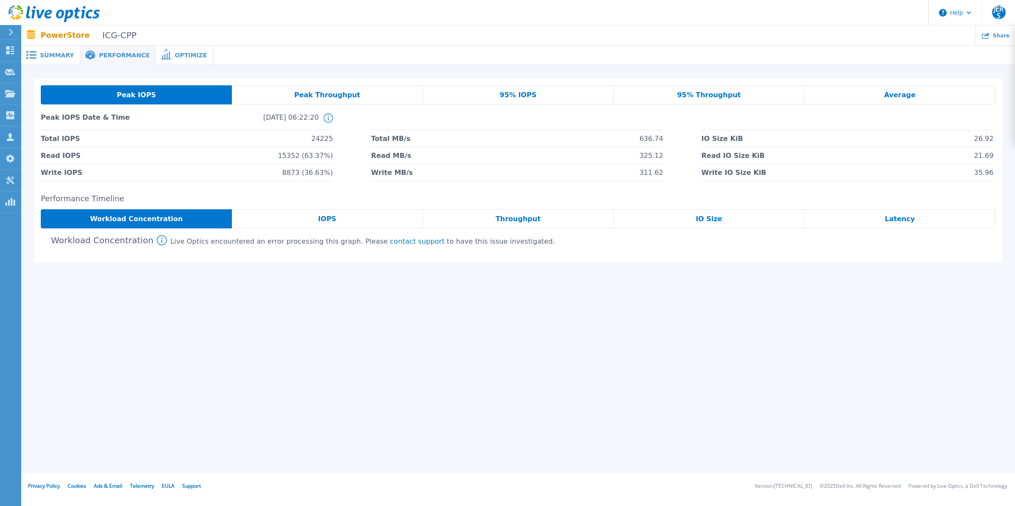
click at [336, 95] on span "Peak Throughput" at bounding box center [327, 95] width 66 height 7
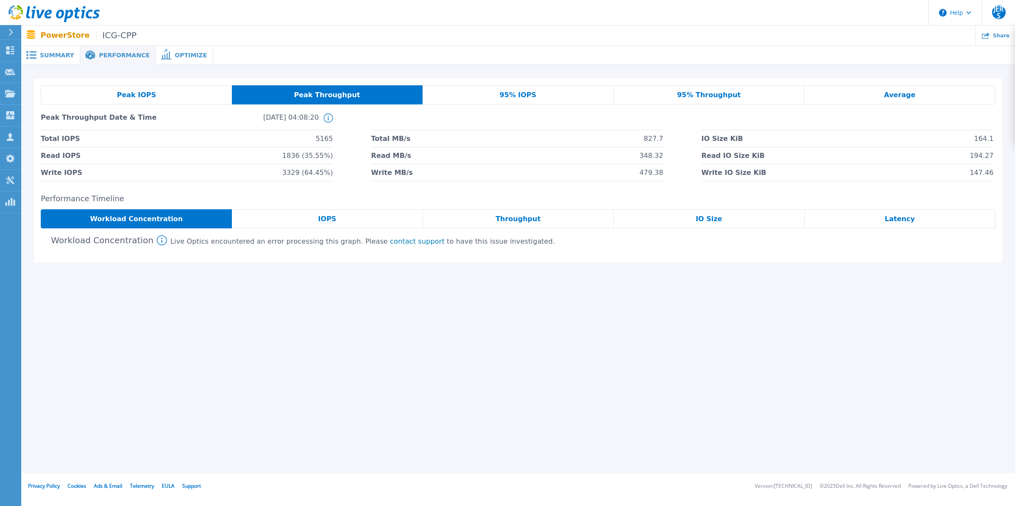
click at [496, 90] on div "95% IOPS" at bounding box center [518, 94] width 191 height 19
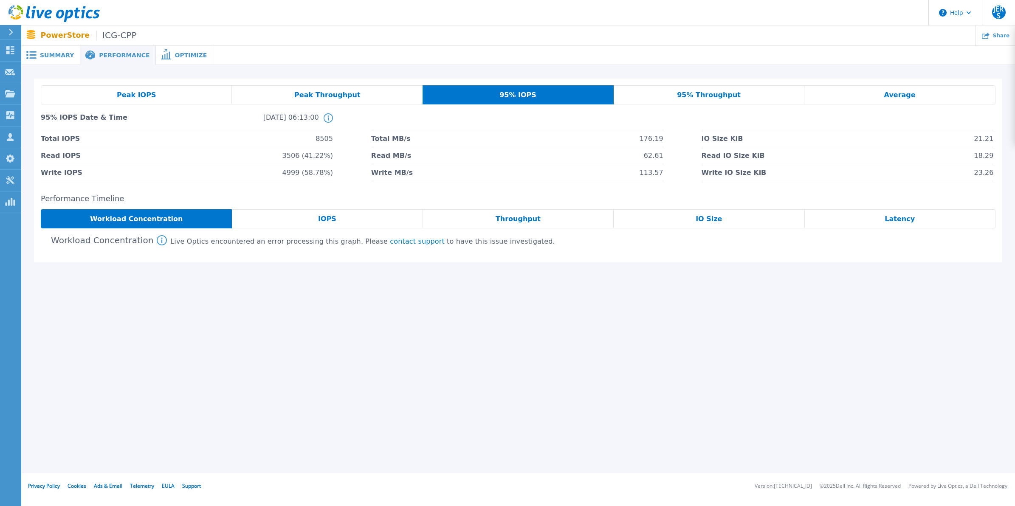
click at [738, 97] on div "95% Throughput" at bounding box center [709, 94] width 191 height 19
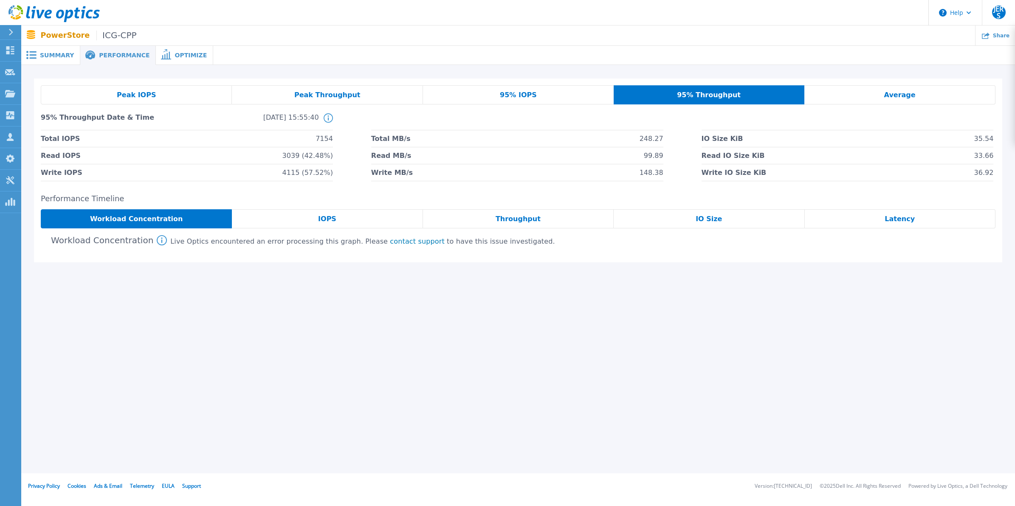
click at [837, 94] on div "Average" at bounding box center [899, 94] width 191 height 19
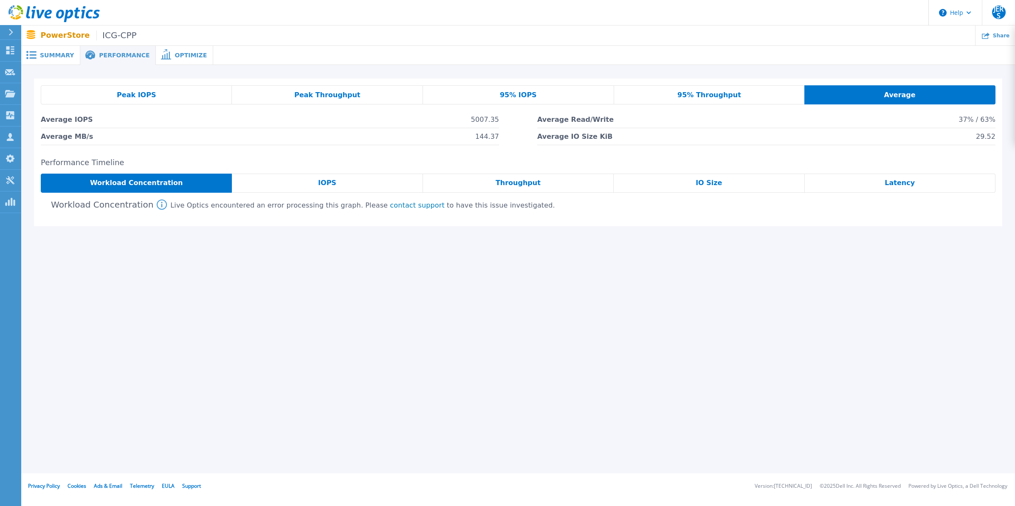
click at [178, 94] on div "Peak IOPS" at bounding box center [136, 94] width 191 height 19
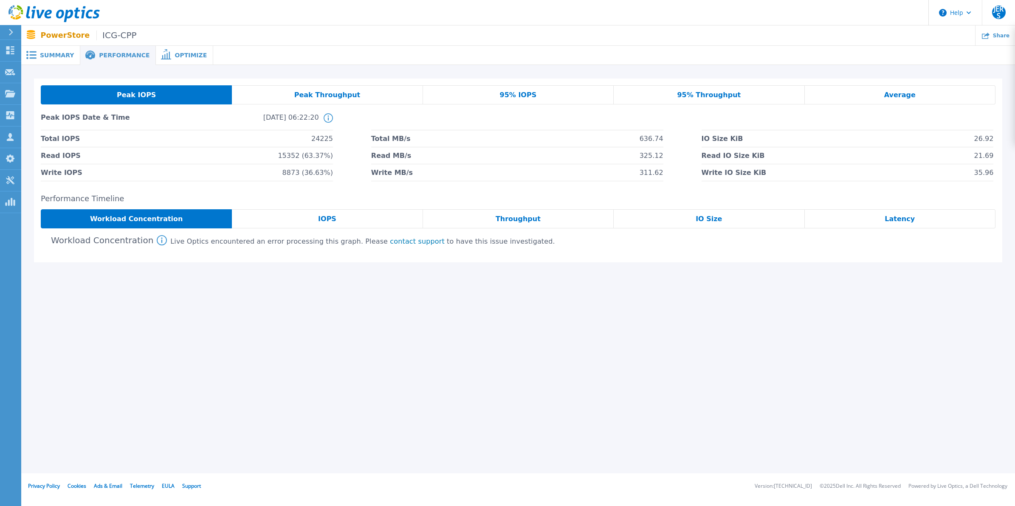
click at [519, 92] on span "95% IOPS" at bounding box center [518, 95] width 37 height 7
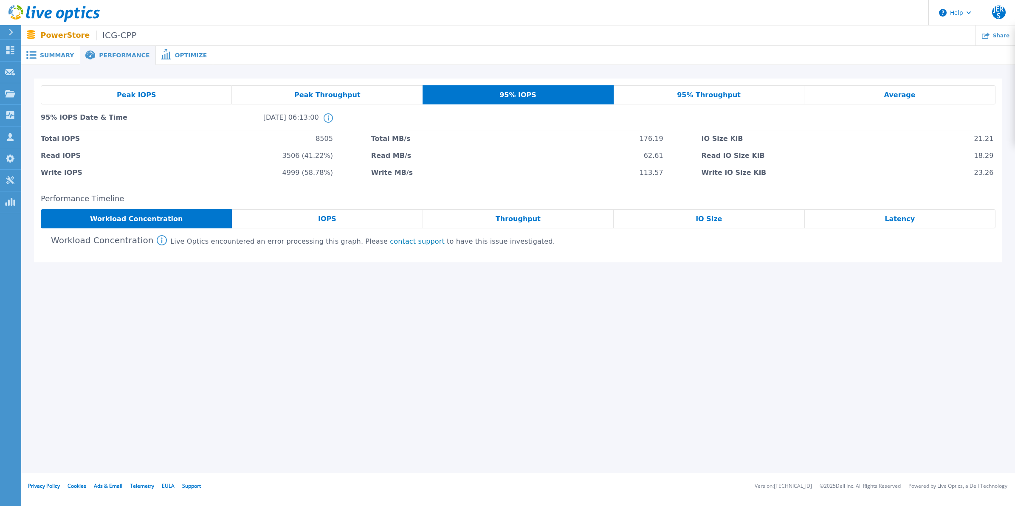
click at [662, 80] on div "Peak IOPS Peak Throughput 95% IOPS 95% Throughput Average 95% IOPS Date & Time …" at bounding box center [518, 134] width 968 height 110
click at [686, 93] on span "95% Throughput" at bounding box center [709, 95] width 64 height 7
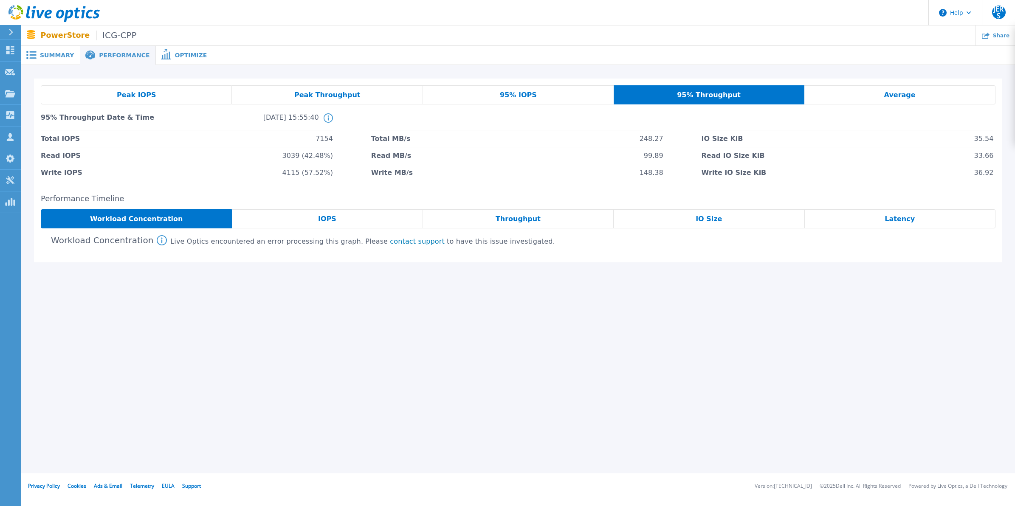
click at [550, 99] on div "95% IOPS" at bounding box center [518, 94] width 191 height 19
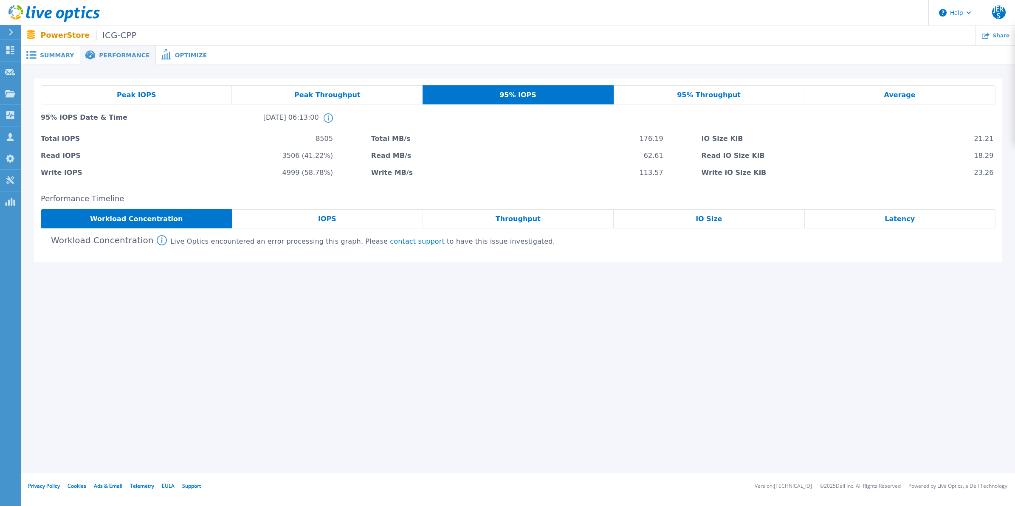
click at [341, 93] on span "Peak Throughput" at bounding box center [327, 95] width 66 height 7
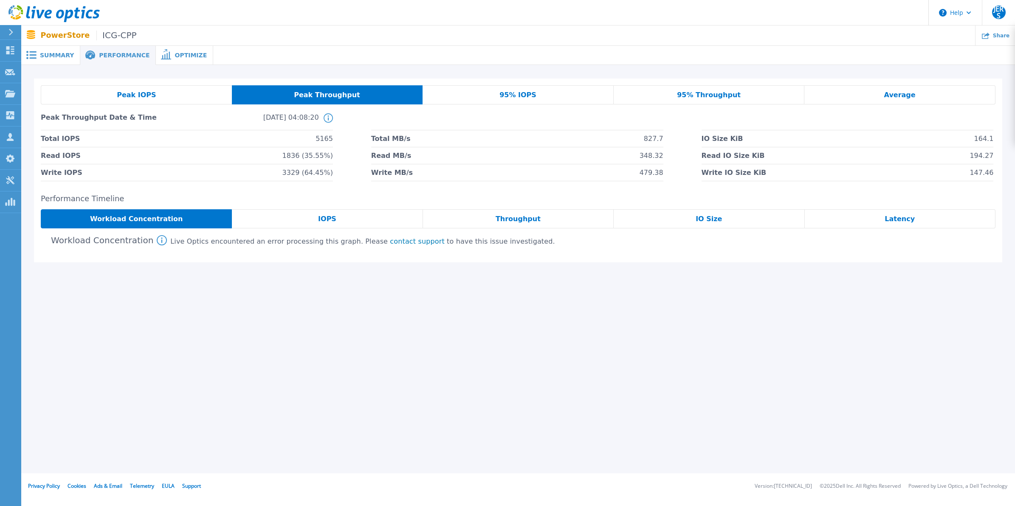
click at [518, 94] on span "95% IOPS" at bounding box center [517, 95] width 37 height 7
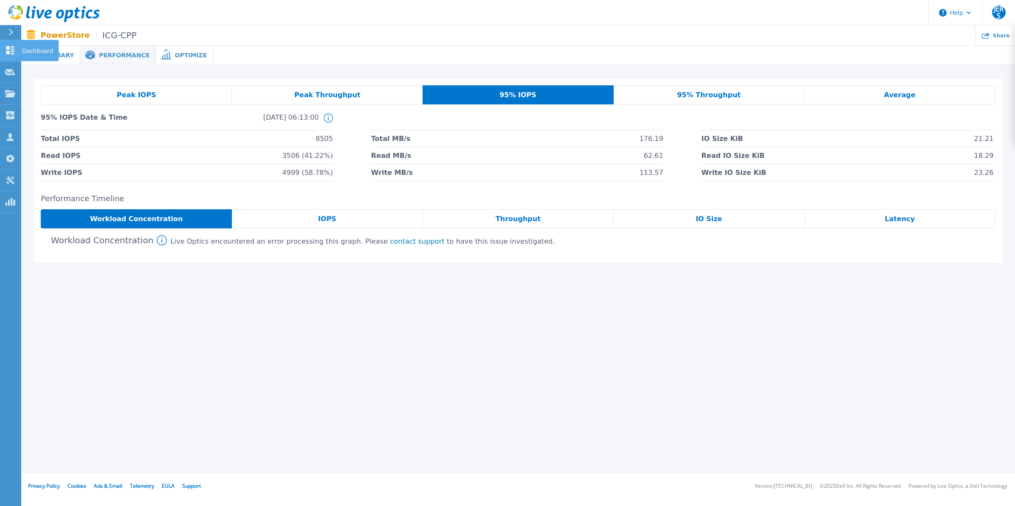
click at [6, 51] on icon at bounding box center [10, 50] width 10 height 8
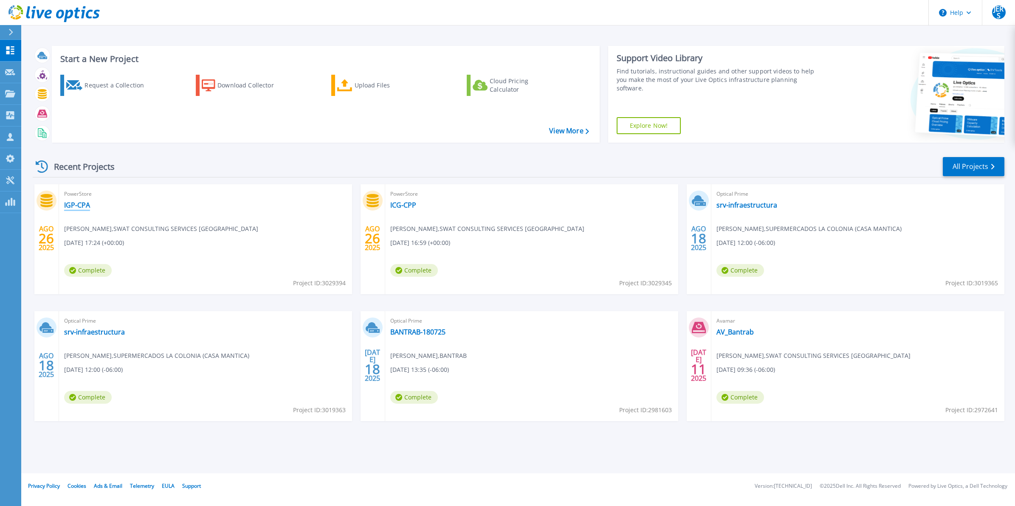
click at [85, 208] on link "IGP-CPA" at bounding box center [77, 205] width 26 height 8
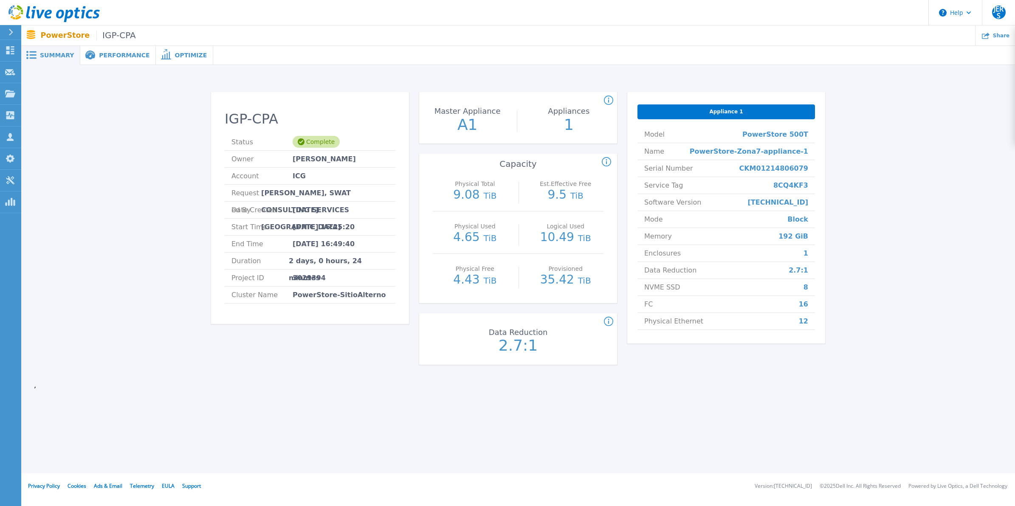
click at [113, 50] on div "Performance" at bounding box center [118, 55] width 76 height 19
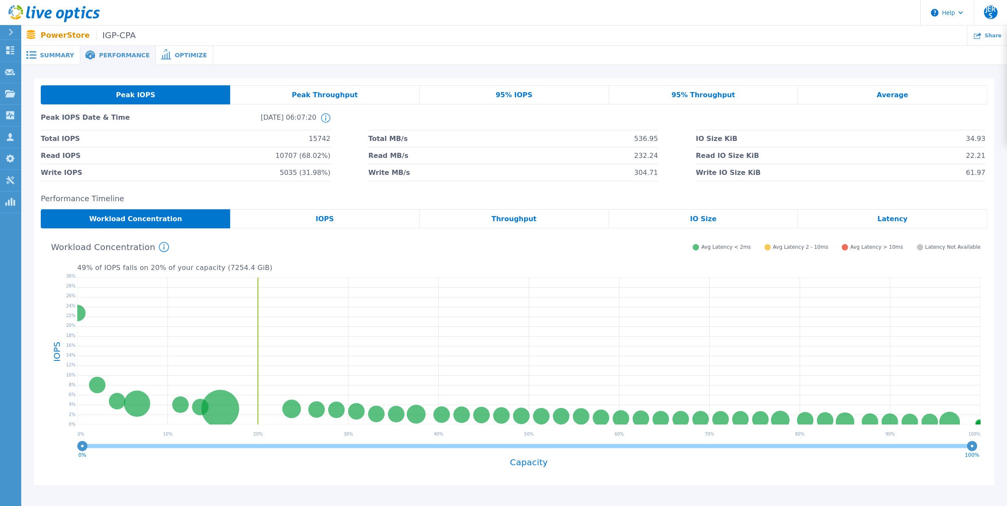
click at [178, 52] on span "Optimize" at bounding box center [191, 55] width 32 height 6
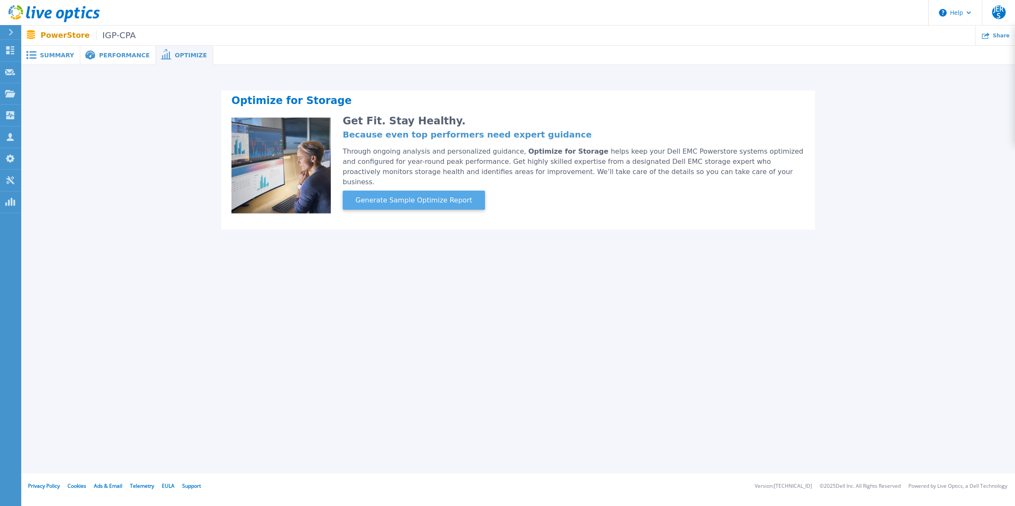
click at [442, 195] on span "Generate Sample Optimize Report" at bounding box center [414, 200] width 124 height 10
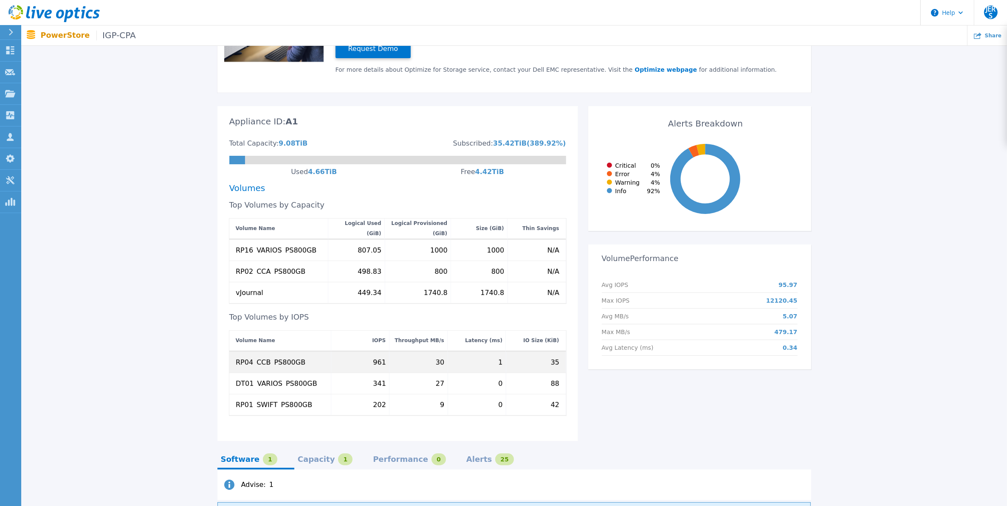
scroll to position [241, 0]
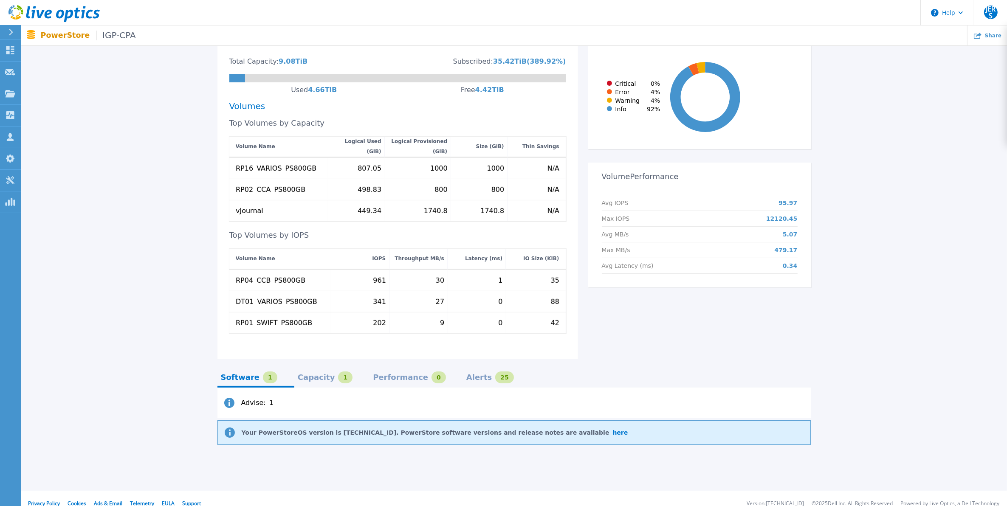
click at [311, 374] on div "Capacity" at bounding box center [316, 377] width 37 height 7
click at [381, 374] on div "Performance" at bounding box center [400, 377] width 55 height 7
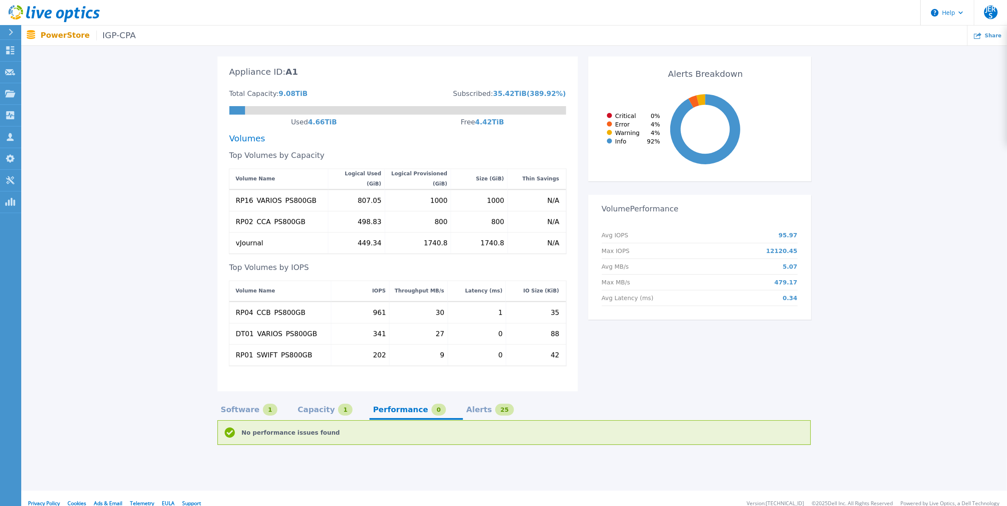
click at [466, 406] on div "Alerts" at bounding box center [479, 409] width 26 height 7
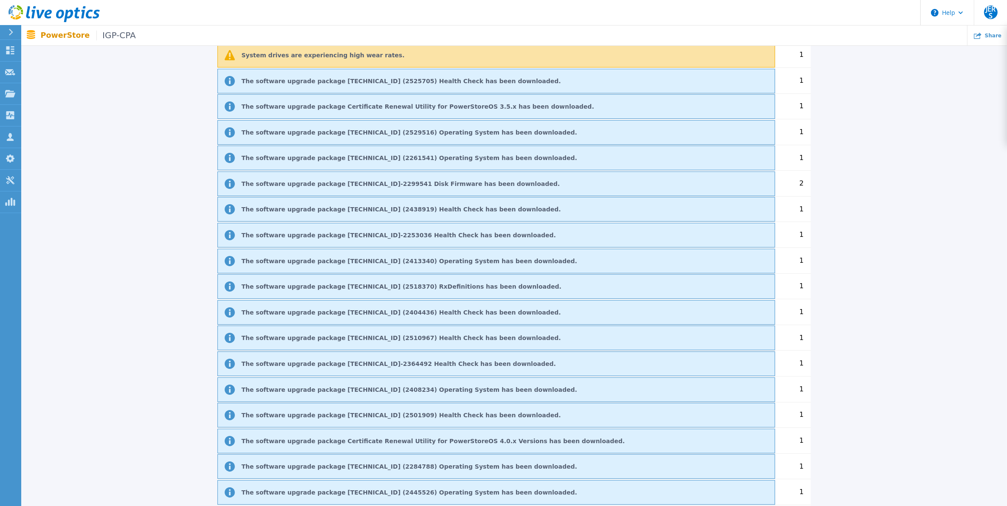
scroll to position [400, 0]
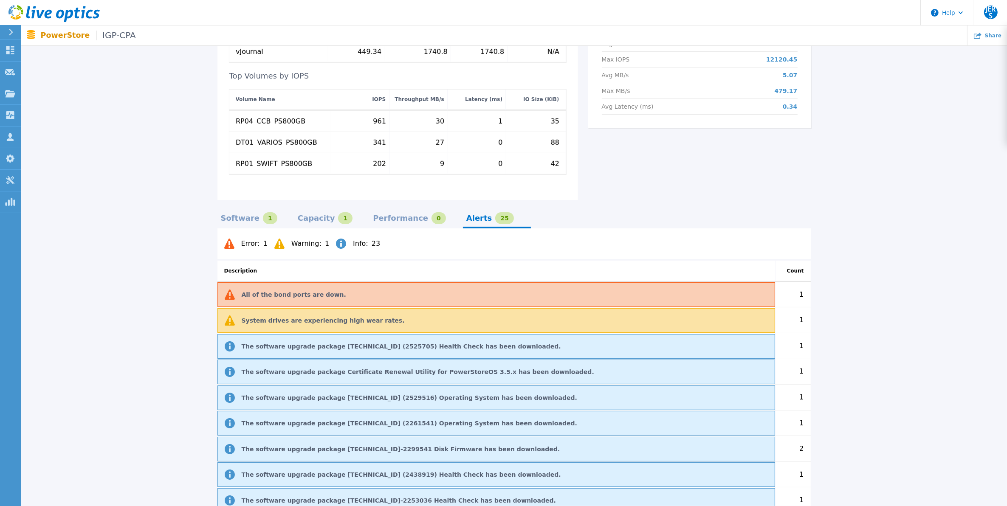
click at [246, 215] on div "Software" at bounding box center [240, 218] width 39 height 7
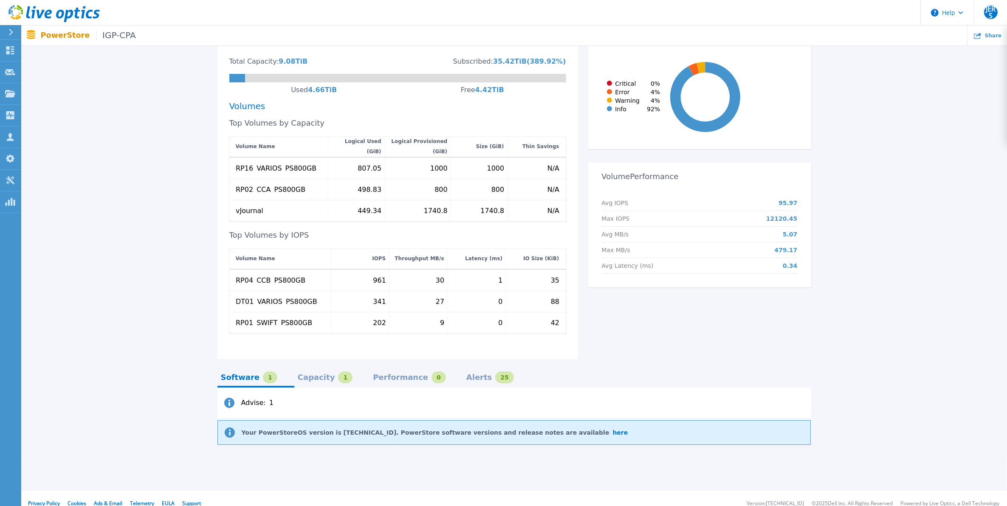
click at [311, 374] on div "Capacity" at bounding box center [316, 377] width 37 height 7
click at [380, 359] on div "Software 1 Capacity 1 Performance 0 Alerts 25 Advise : 1 Your Appliance PowerSt…" at bounding box center [514, 402] width 594 height 87
click at [431, 372] on div "0" at bounding box center [438, 378] width 14 height 12
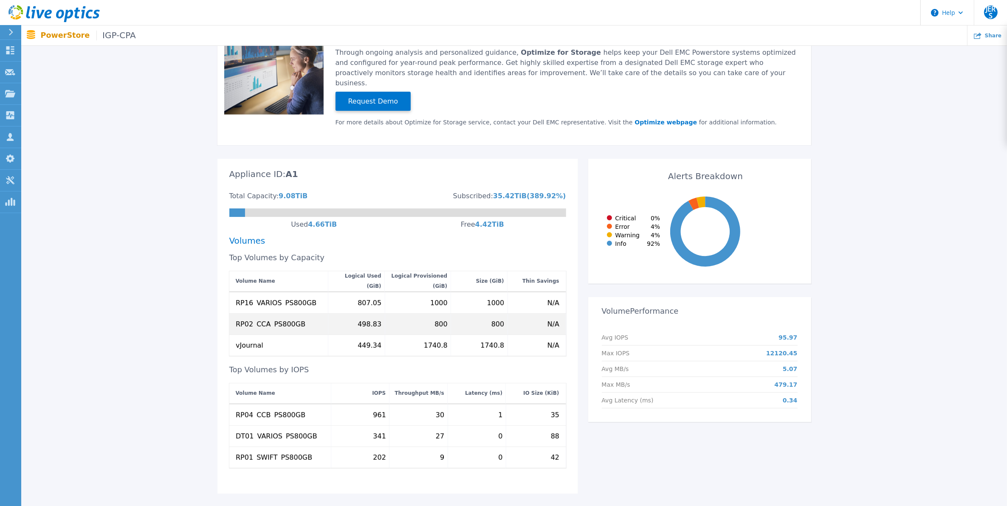
scroll to position [156, 0]
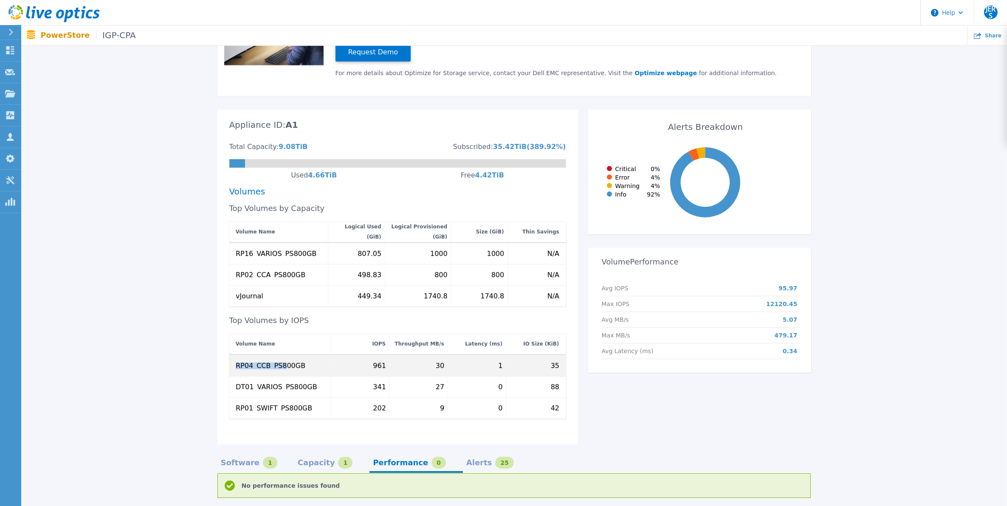
drag, startPoint x: 233, startPoint y: 358, endPoint x: 279, endPoint y: 359, distance: 46.3
click at [279, 359] on div "RP04_CCB_PS800GB" at bounding box center [280, 365] width 102 height 21
drag, startPoint x: 279, startPoint y: 359, endPoint x: 300, endPoint y: 358, distance: 21.2
click at [300, 358] on div "RP04_CCB_PS800GB" at bounding box center [280, 365] width 102 height 21
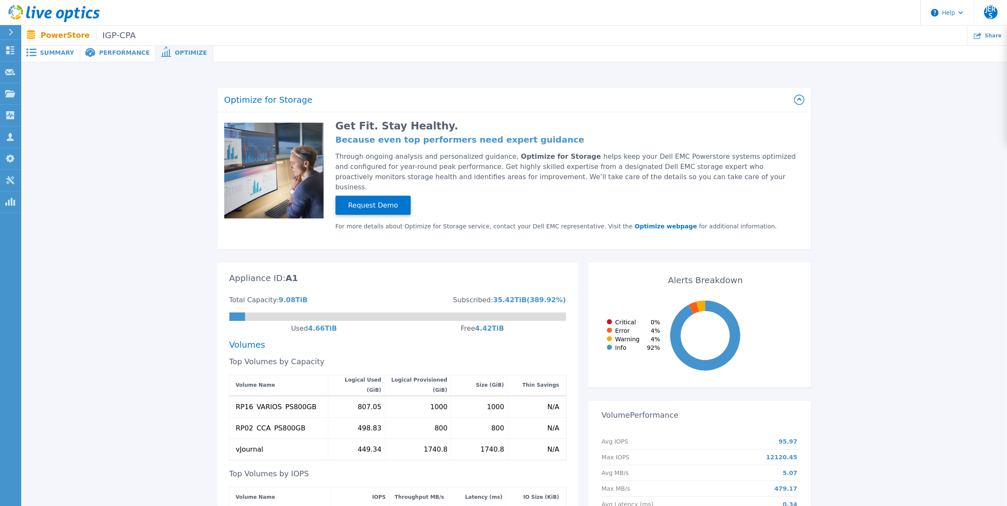
scroll to position [0, 0]
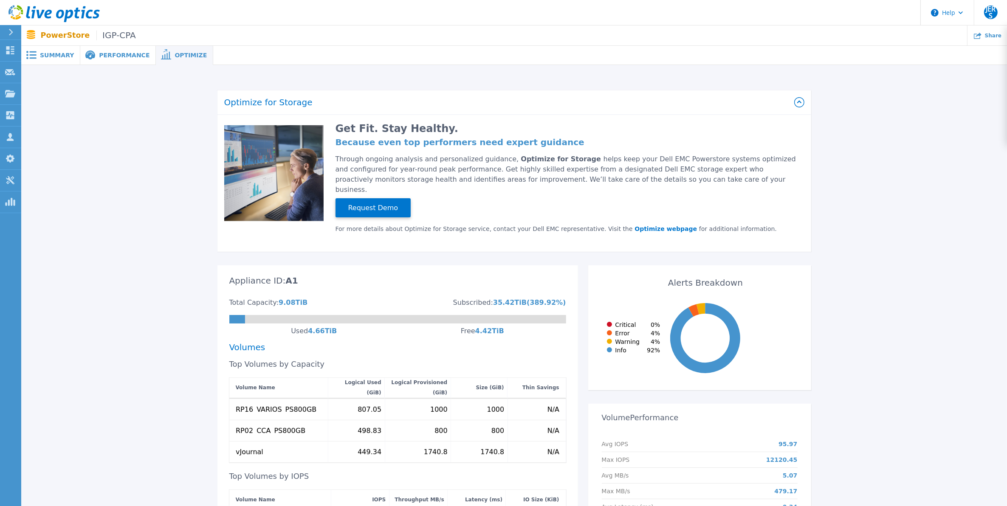
click at [127, 59] on div "Performance" at bounding box center [118, 55] width 76 height 19
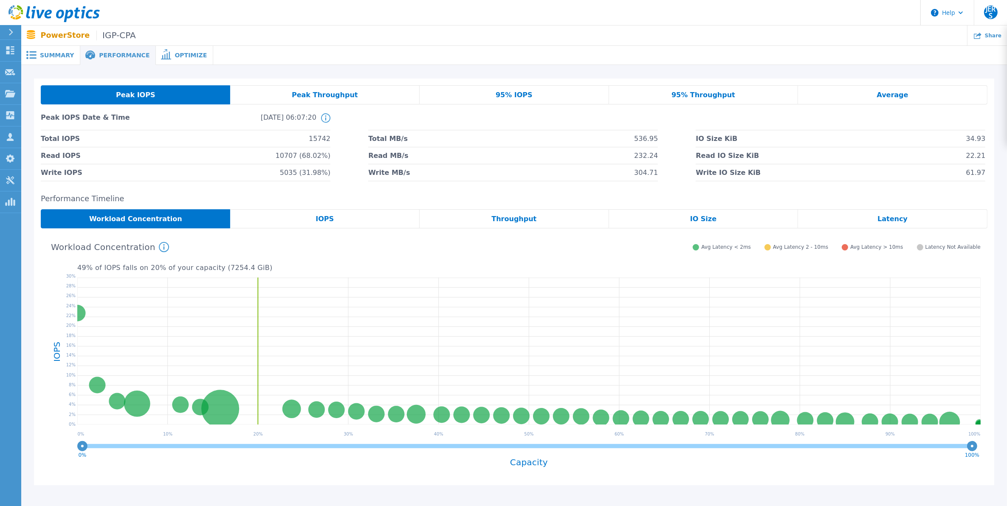
click at [186, 54] on span "Optimize" at bounding box center [191, 55] width 32 height 6
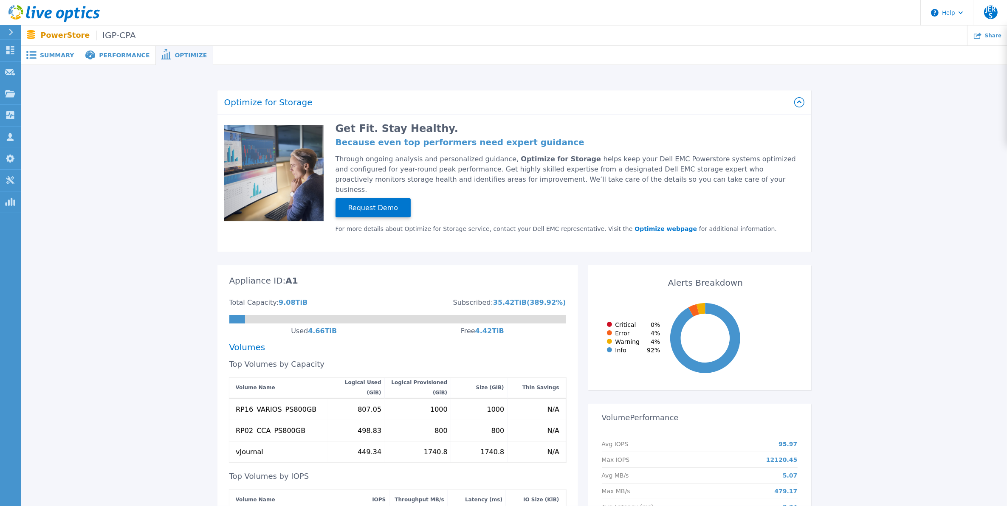
click at [108, 56] on span "Performance" at bounding box center [124, 55] width 51 height 6
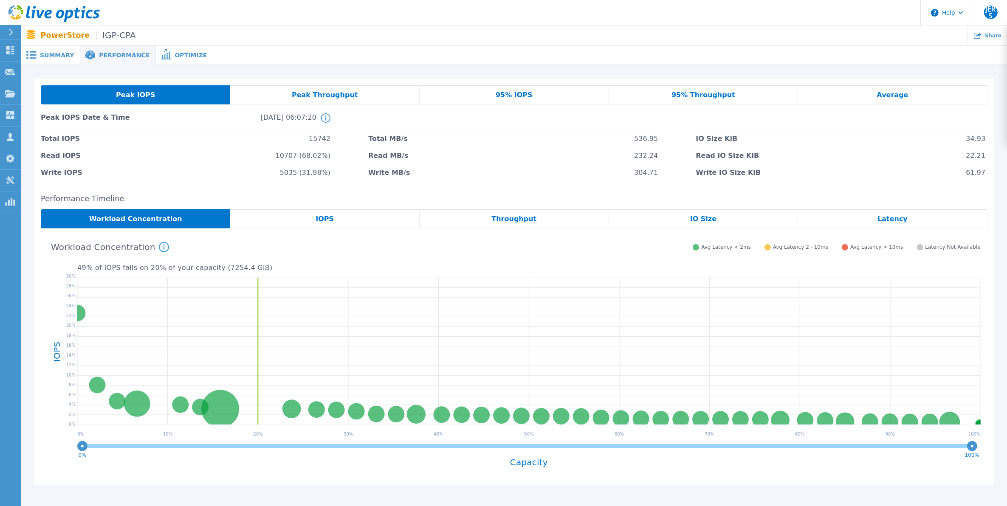
click at [34, 57] on icon at bounding box center [31, 55] width 10 height 8
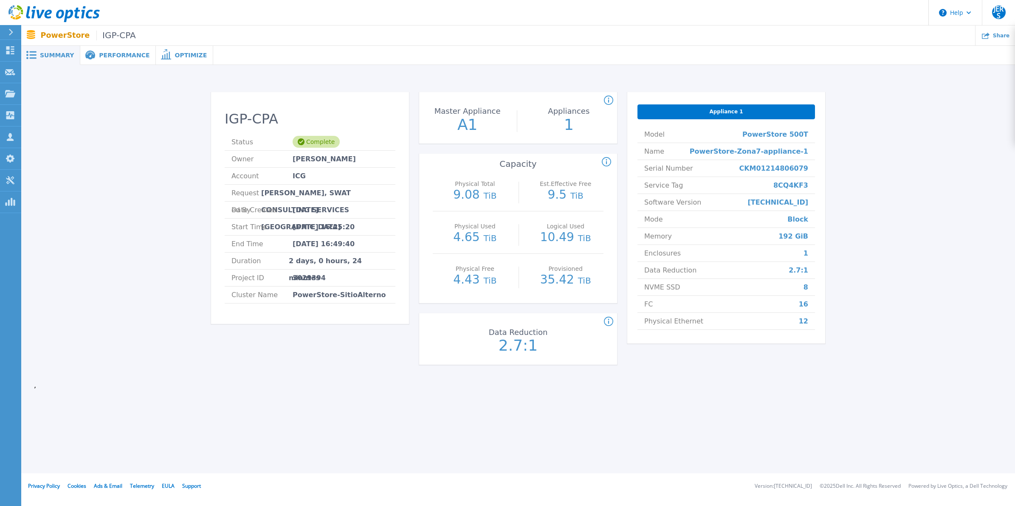
click at [121, 58] on span "Performance" at bounding box center [124, 55] width 51 height 6
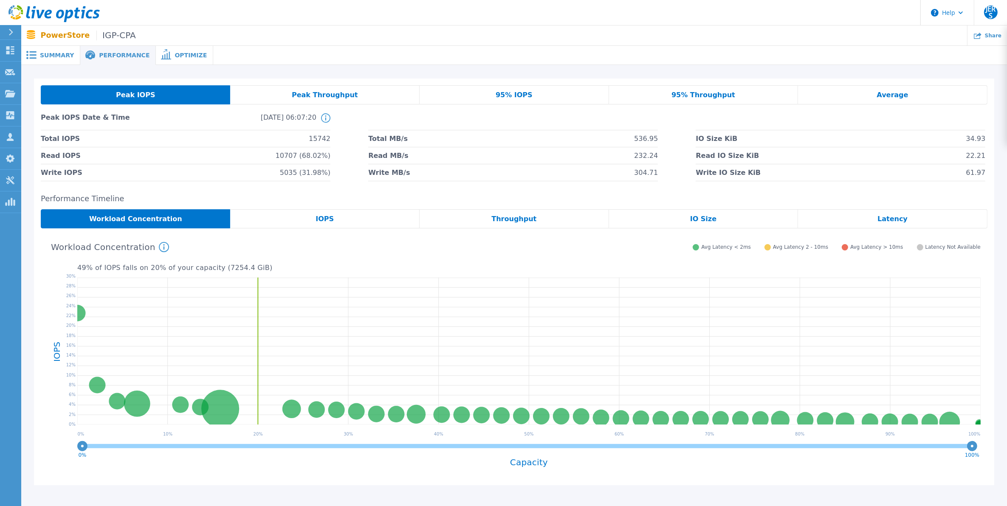
click at [540, 95] on div "95% IOPS" at bounding box center [514, 94] width 189 height 19
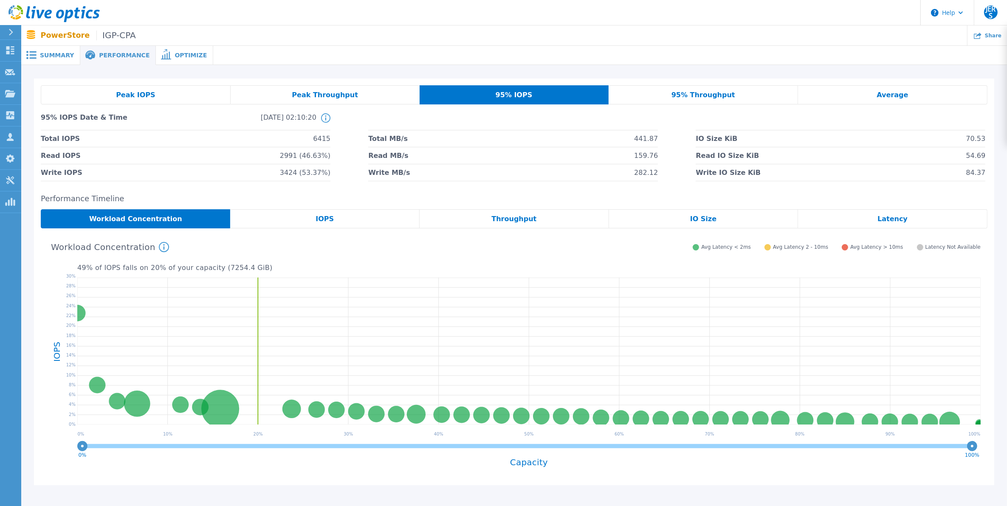
click at [185, 96] on div "Peak IOPS" at bounding box center [136, 94] width 190 height 19
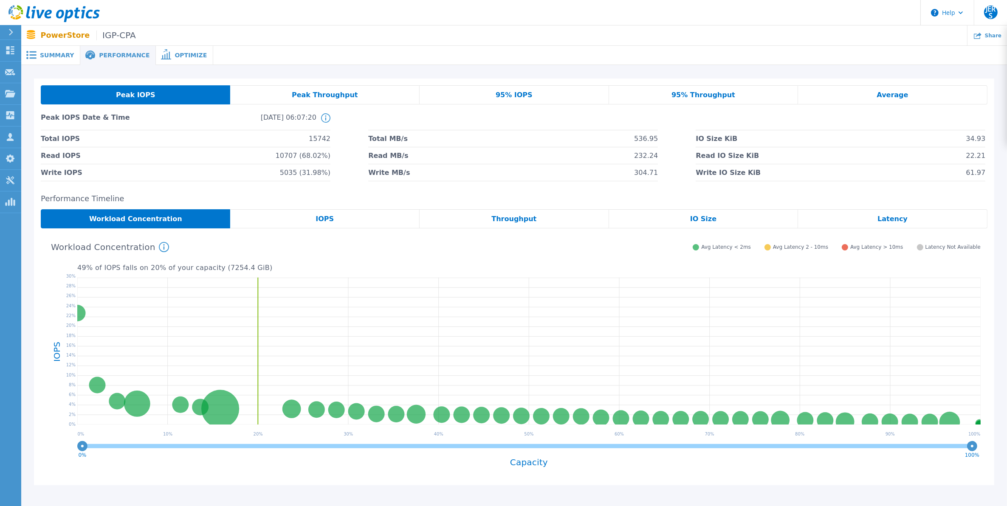
click at [869, 219] on div "Latency" at bounding box center [892, 218] width 189 height 19
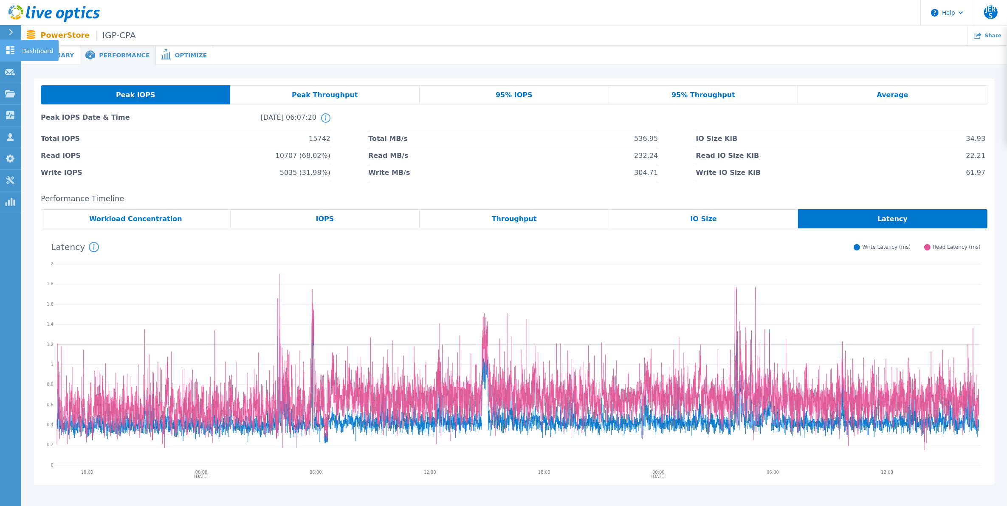
click at [12, 51] on icon at bounding box center [10, 50] width 8 height 8
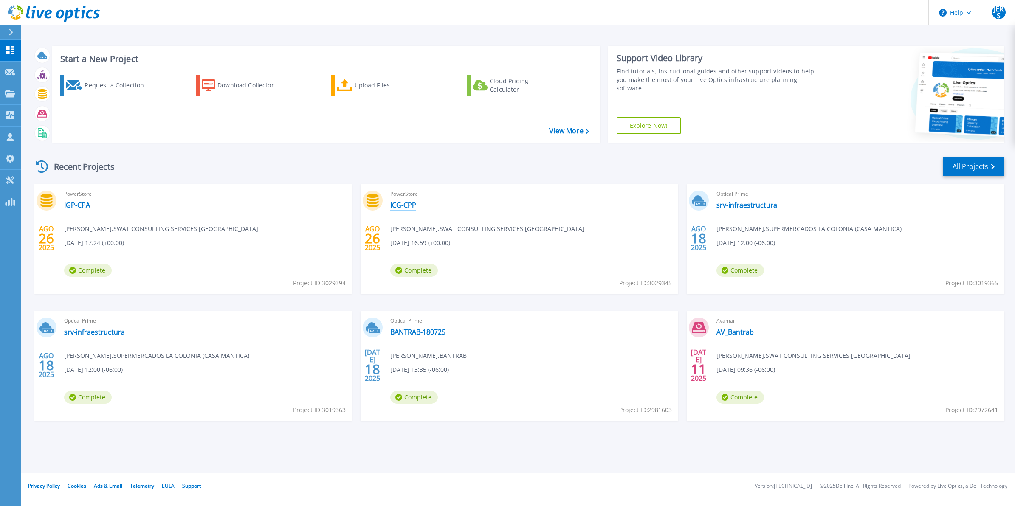
click at [404, 206] on link "ICG-CPP" at bounding box center [403, 205] width 26 height 8
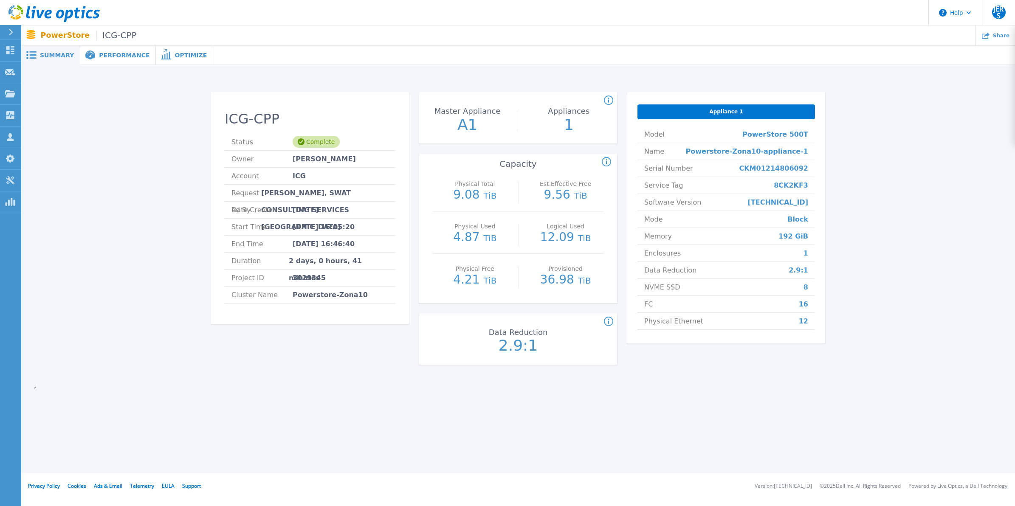
click at [102, 49] on div "Performance" at bounding box center [118, 55] width 76 height 19
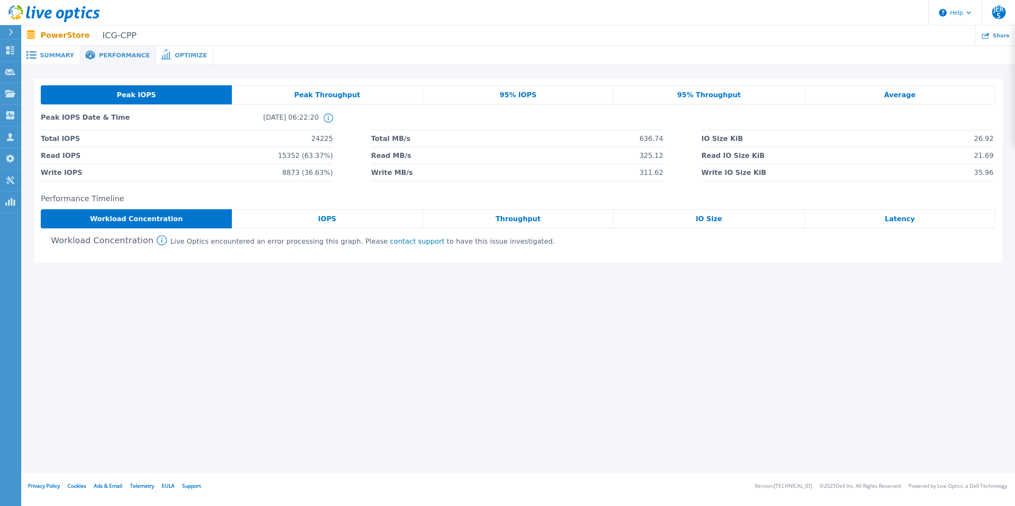
click at [966, 92] on div "Average" at bounding box center [900, 94] width 191 height 19
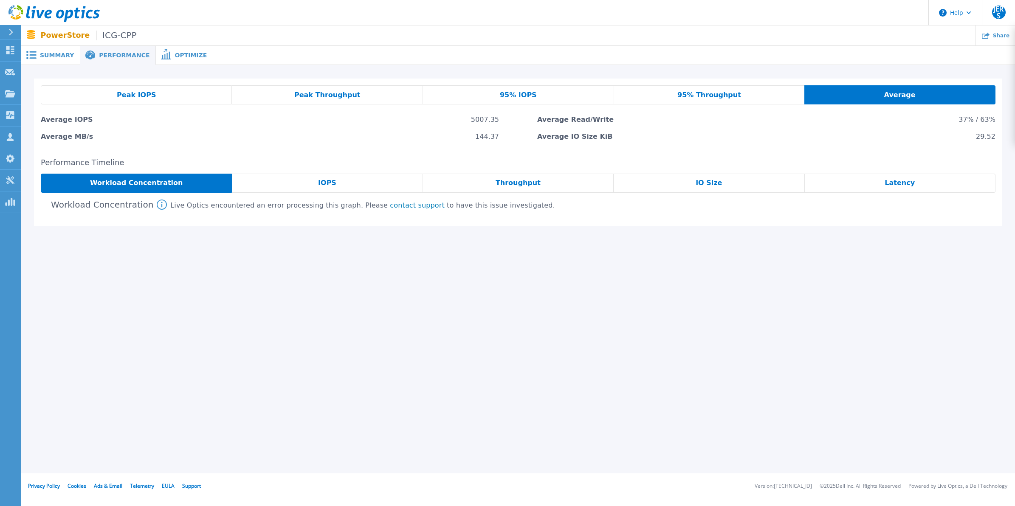
click at [64, 63] on div "Summary" at bounding box center [50, 55] width 59 height 19
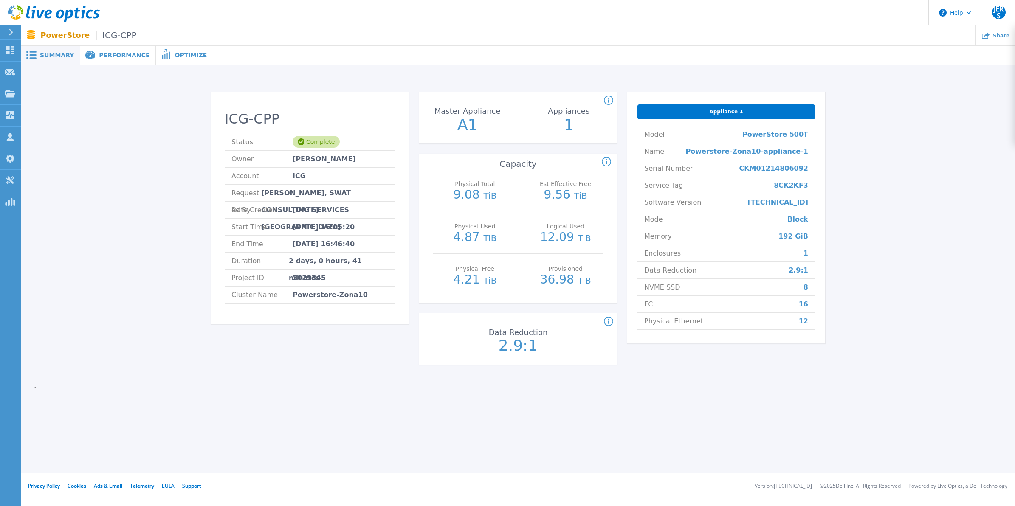
click at [99, 57] on span "Performance" at bounding box center [124, 55] width 51 height 6
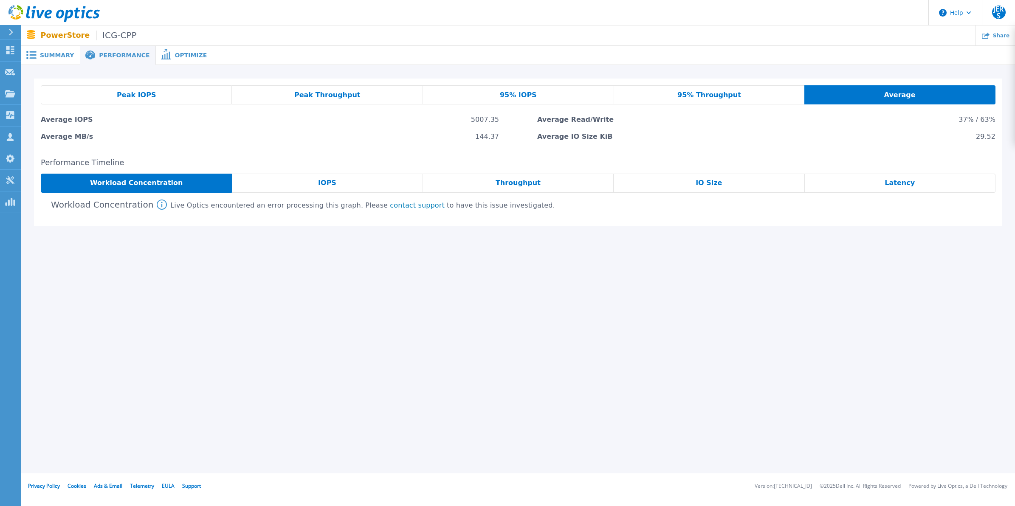
click at [910, 180] on span "Latency" at bounding box center [900, 183] width 30 height 7
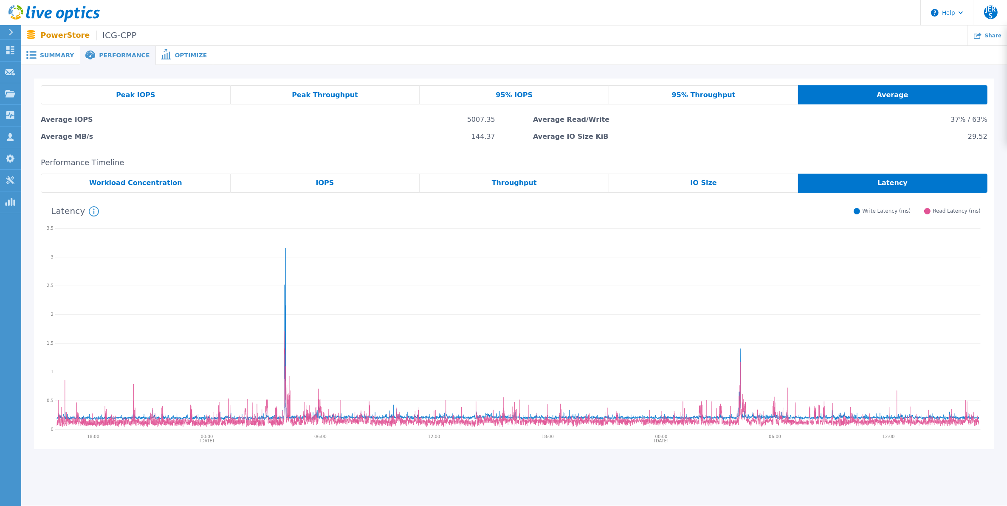
drag, startPoint x: 267, startPoint y: 254, endPoint x: 392, endPoint y: 290, distance: 130.4
click at [392, 290] on icon at bounding box center [517, 328] width 925 height 212
click at [285, 185] on div "IOPS" at bounding box center [325, 183] width 189 height 19
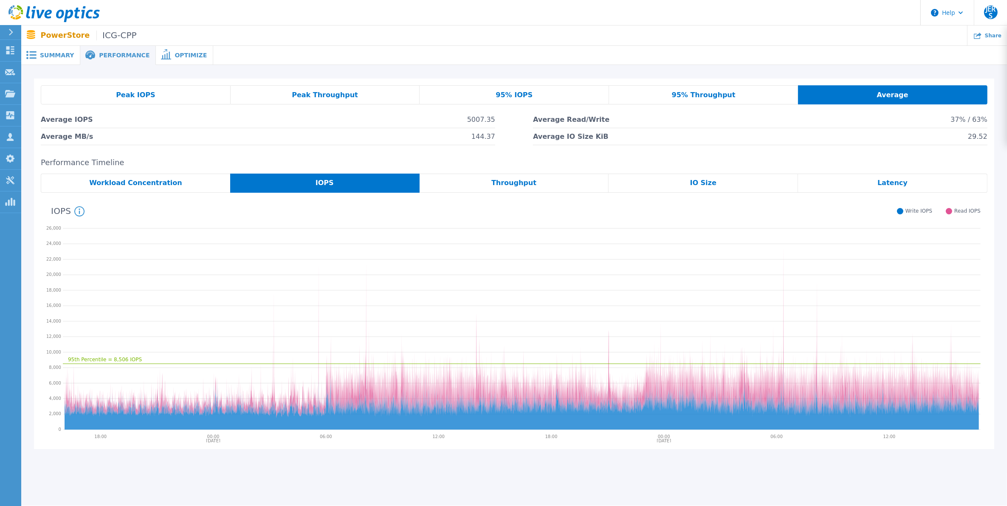
click at [316, 96] on span "Peak Throughput" at bounding box center [325, 95] width 66 height 7
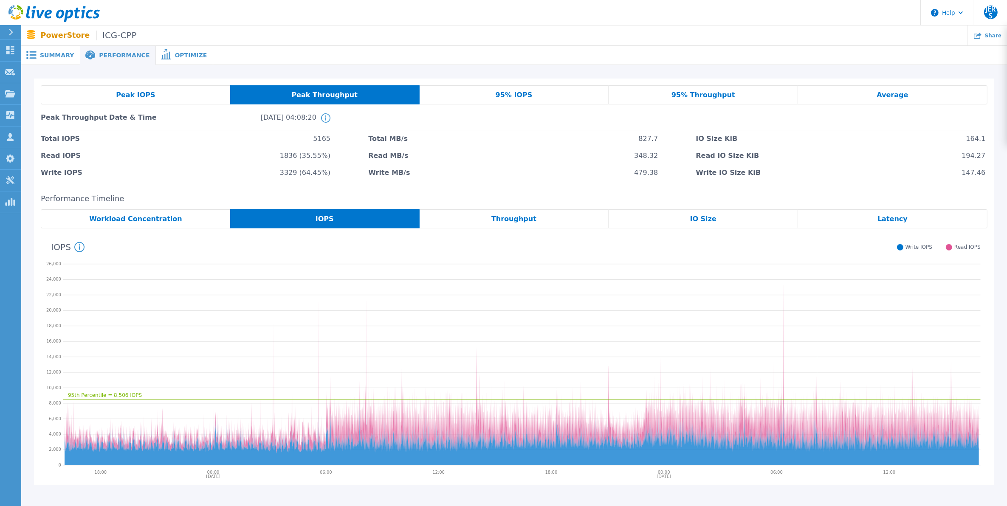
click at [316, 96] on span "Peak Throughput" at bounding box center [324, 95] width 66 height 7
click at [161, 219] on span "Workload Concentration" at bounding box center [135, 219] width 93 height 7
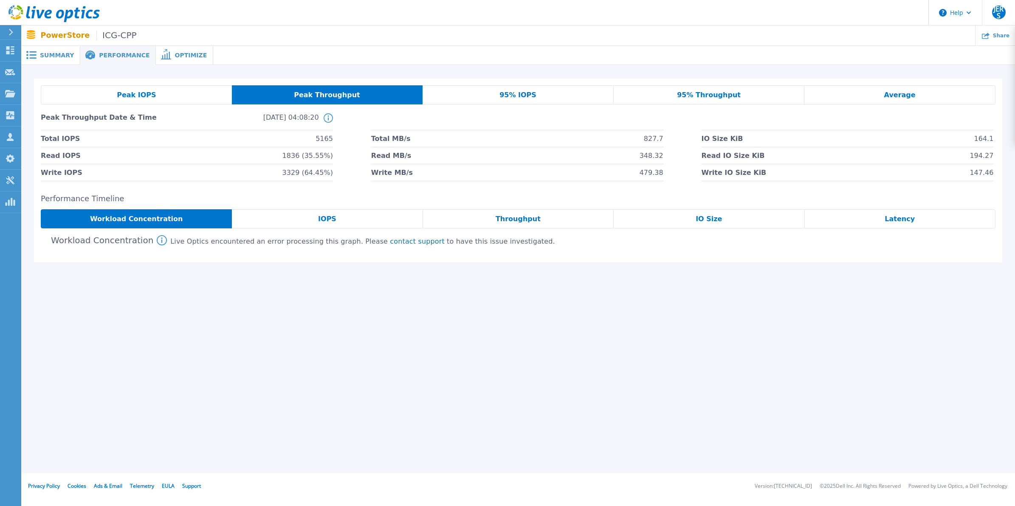
click at [298, 223] on div "IOPS" at bounding box center [327, 218] width 191 height 19
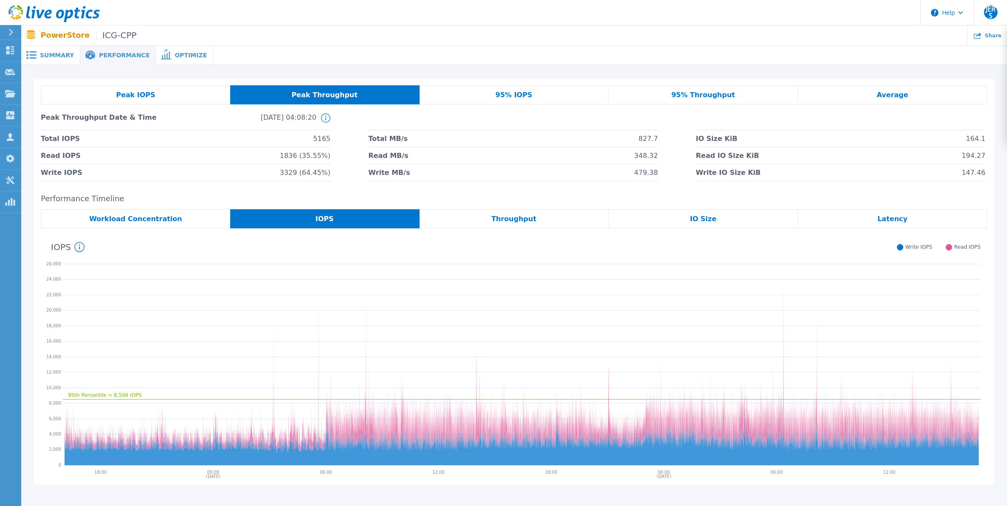
click at [158, 96] on div "Peak IOPS" at bounding box center [135, 94] width 189 height 19
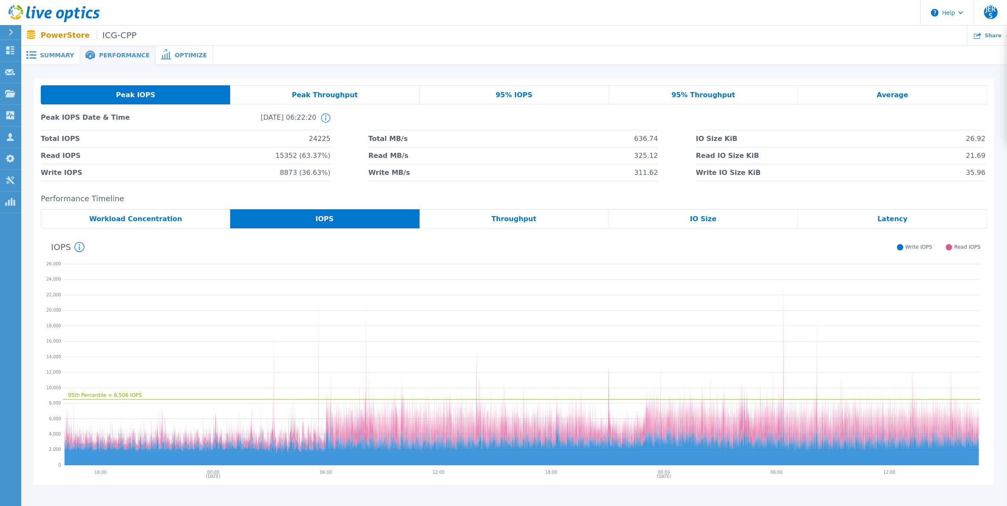
click at [889, 219] on span "Latency" at bounding box center [892, 219] width 30 height 7
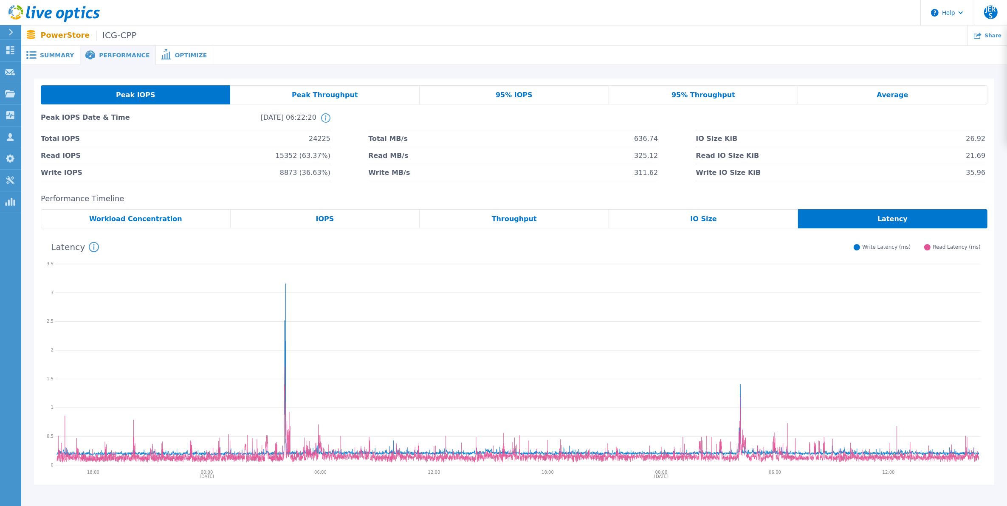
click at [336, 220] on div "IOPS" at bounding box center [325, 218] width 189 height 19
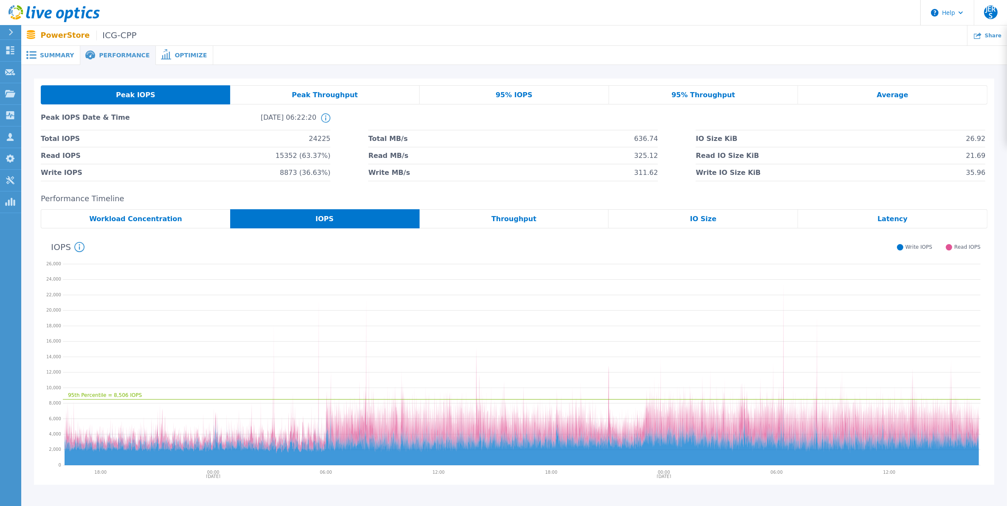
click at [897, 217] on span "Latency" at bounding box center [892, 219] width 30 height 7
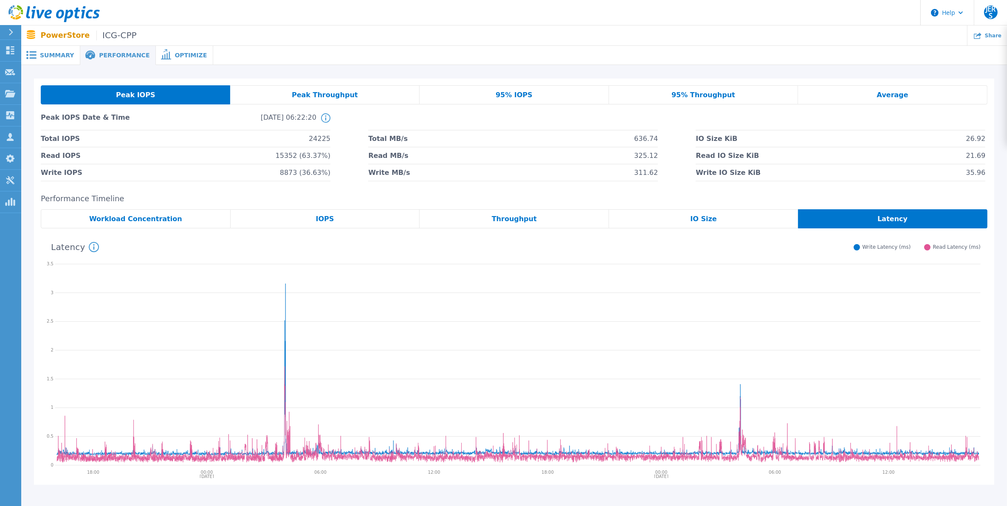
click at [279, 214] on div "IOPS" at bounding box center [325, 218] width 189 height 19
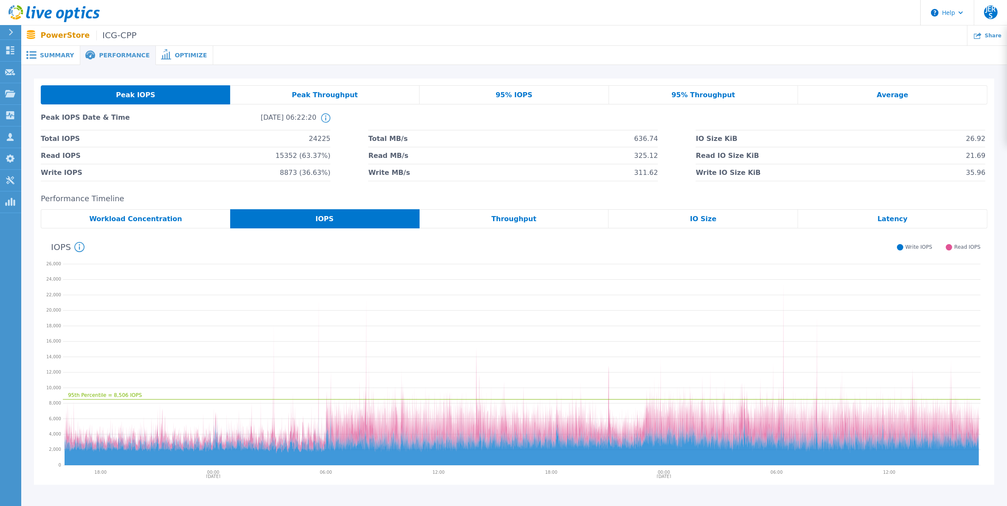
click at [733, 214] on div "IO Size" at bounding box center [703, 218] width 189 height 19
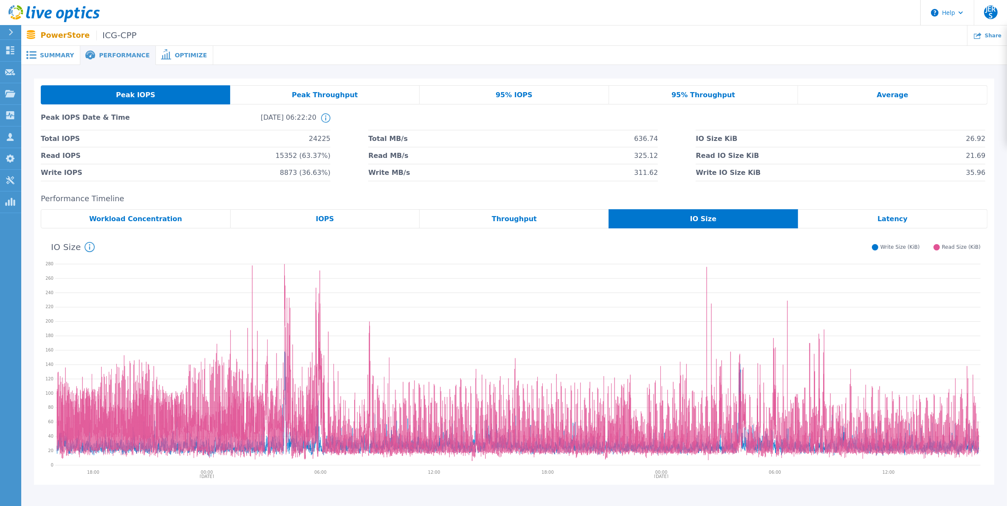
click at [310, 219] on div "IOPS" at bounding box center [325, 218] width 189 height 19
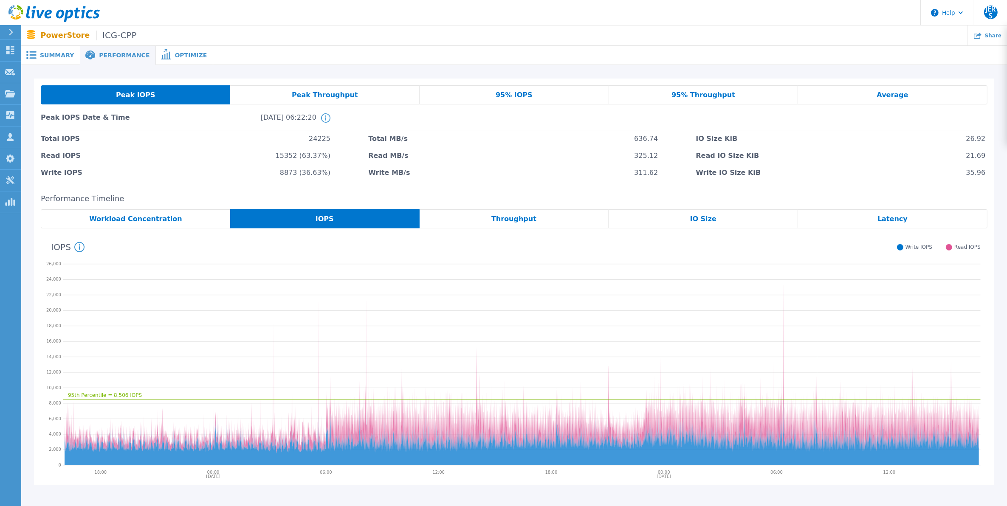
click at [890, 221] on span "Latency" at bounding box center [892, 219] width 30 height 7
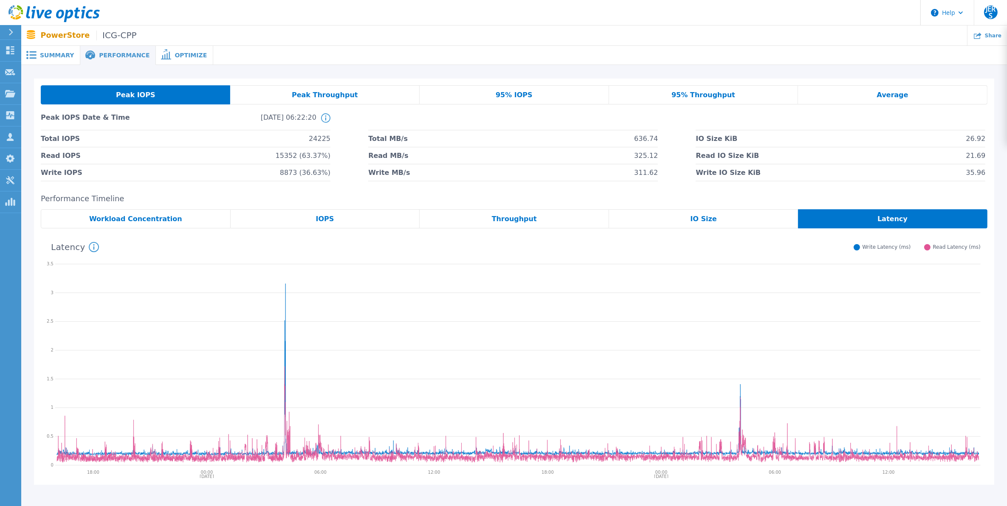
click at [335, 216] on div "IOPS" at bounding box center [325, 218] width 189 height 19
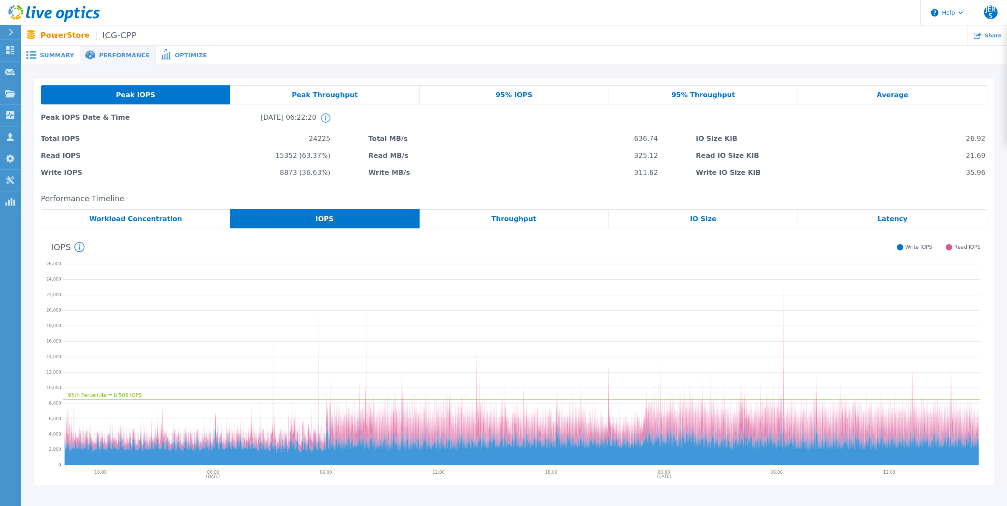
click at [882, 222] on span "Latency" at bounding box center [892, 219] width 30 height 7
